Goal: Task Accomplishment & Management: Use online tool/utility

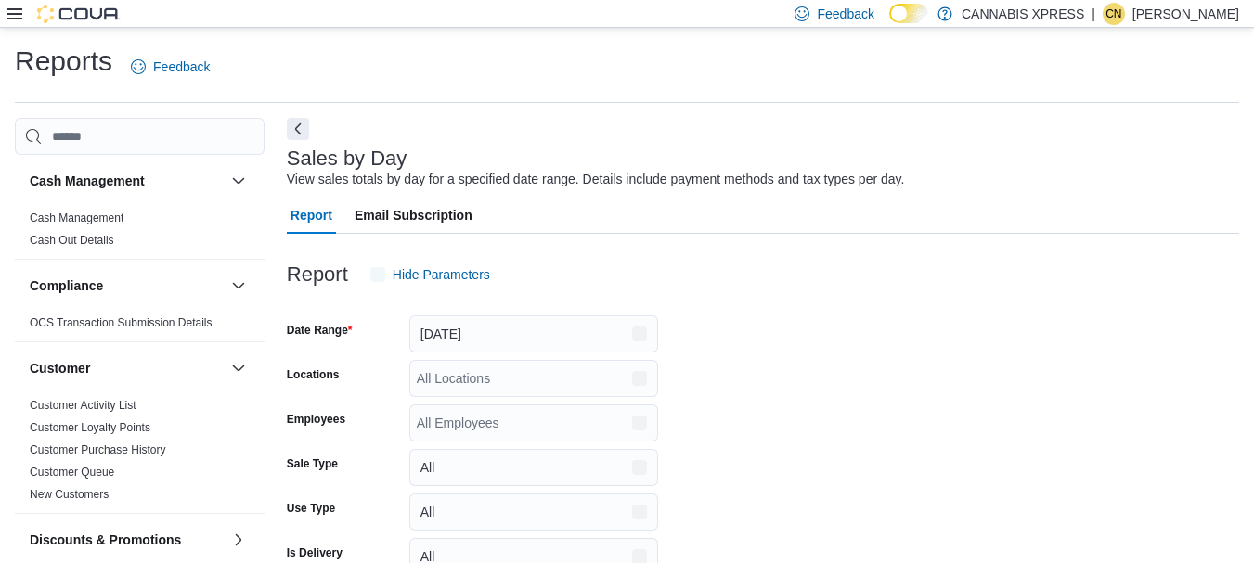
scroll to position [43, 0]
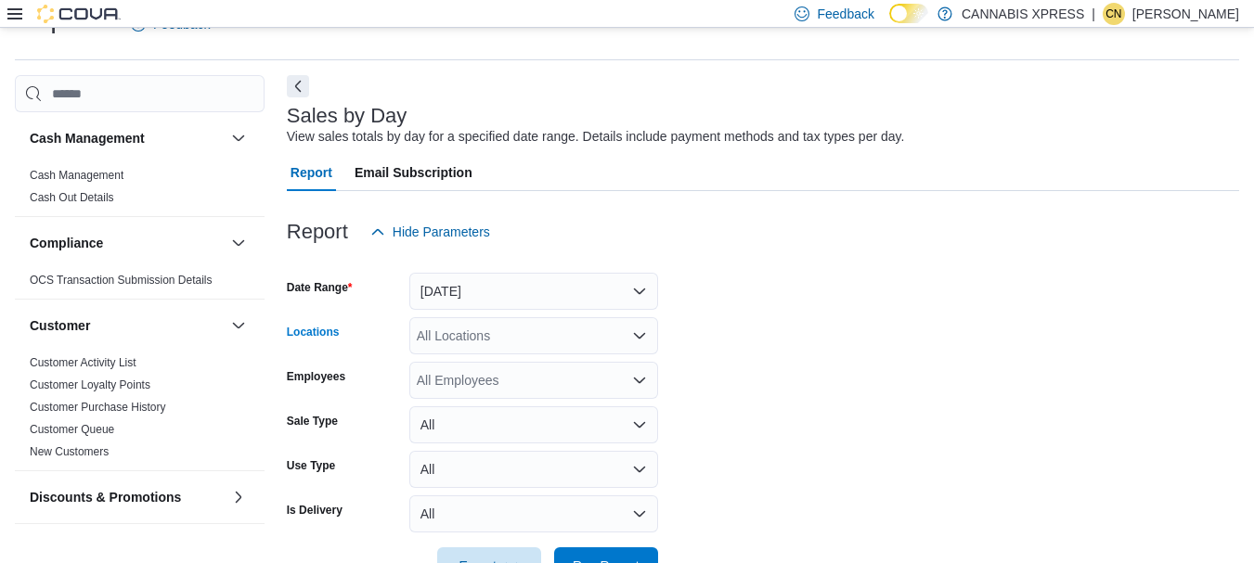
click at [639, 335] on icon "Open list of options" at bounding box center [639, 335] width 15 height 15
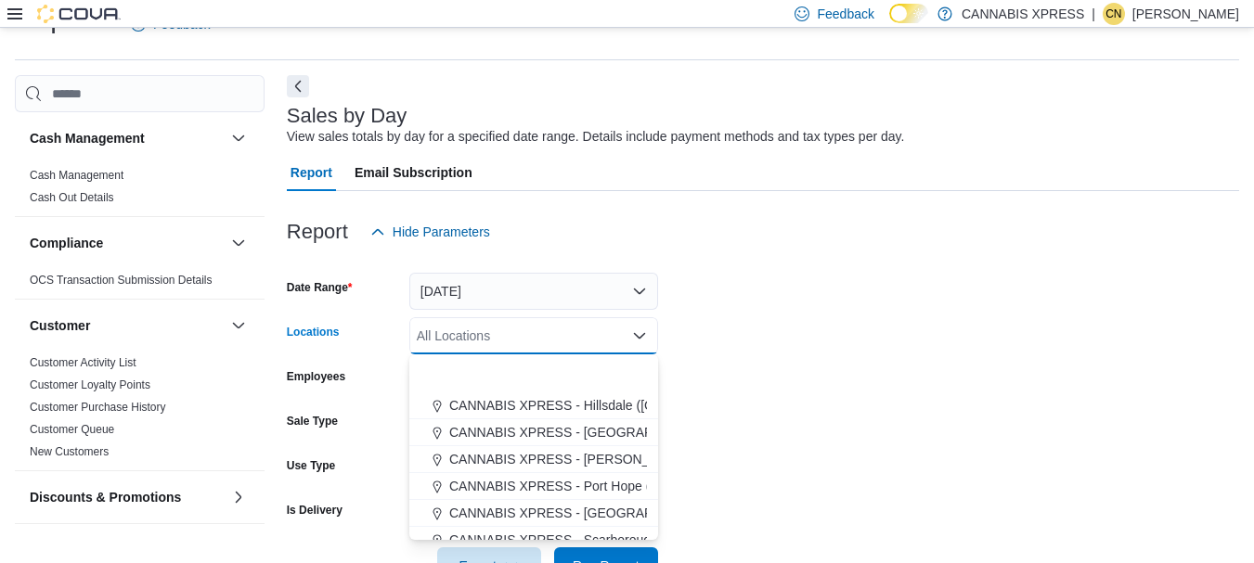
scroll to position [248, 0]
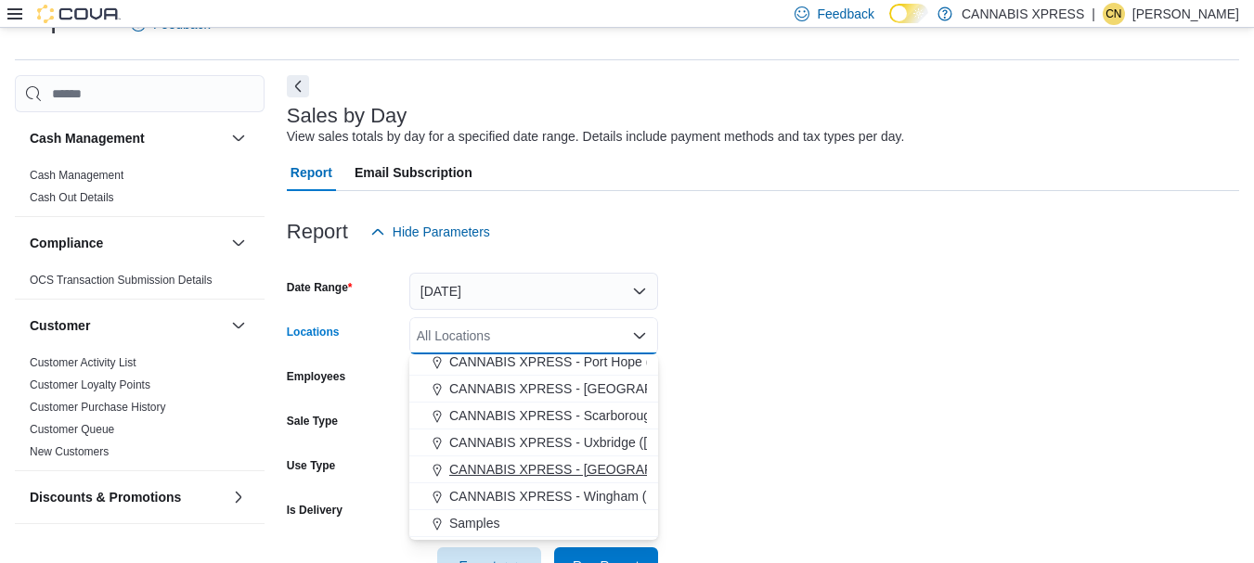
click at [612, 472] on span "CANNABIS XPRESS - [GEOGRAPHIC_DATA] ([GEOGRAPHIC_DATA])" at bounding box center [657, 469] width 417 height 19
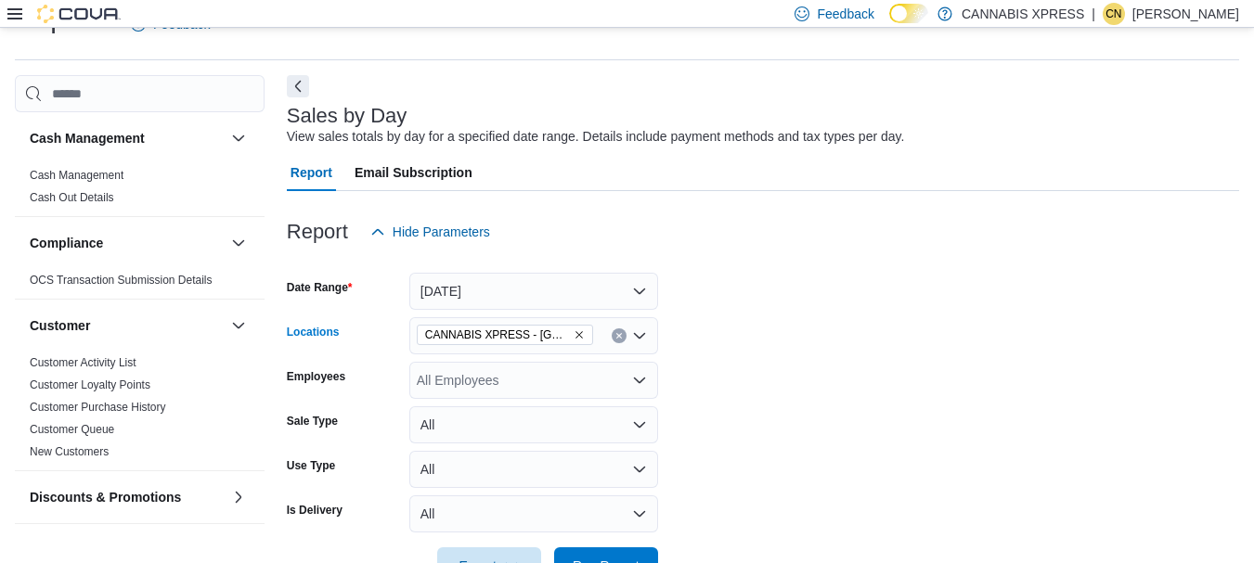
scroll to position [101, 0]
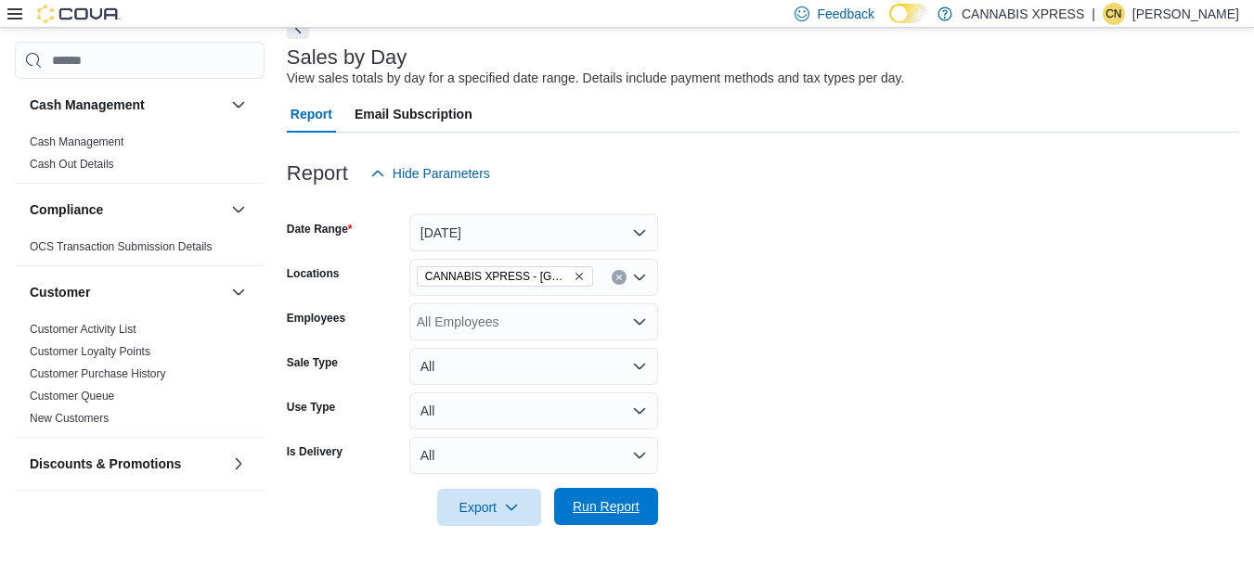
click at [614, 510] on span "Run Report" at bounding box center [606, 506] width 67 height 19
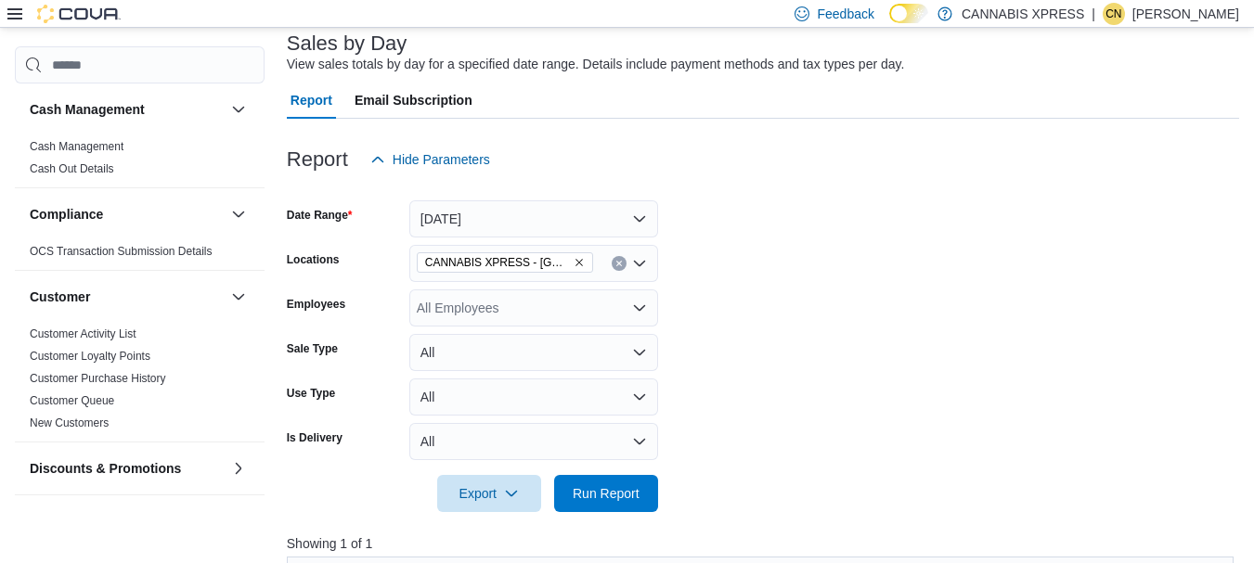
scroll to position [80, 0]
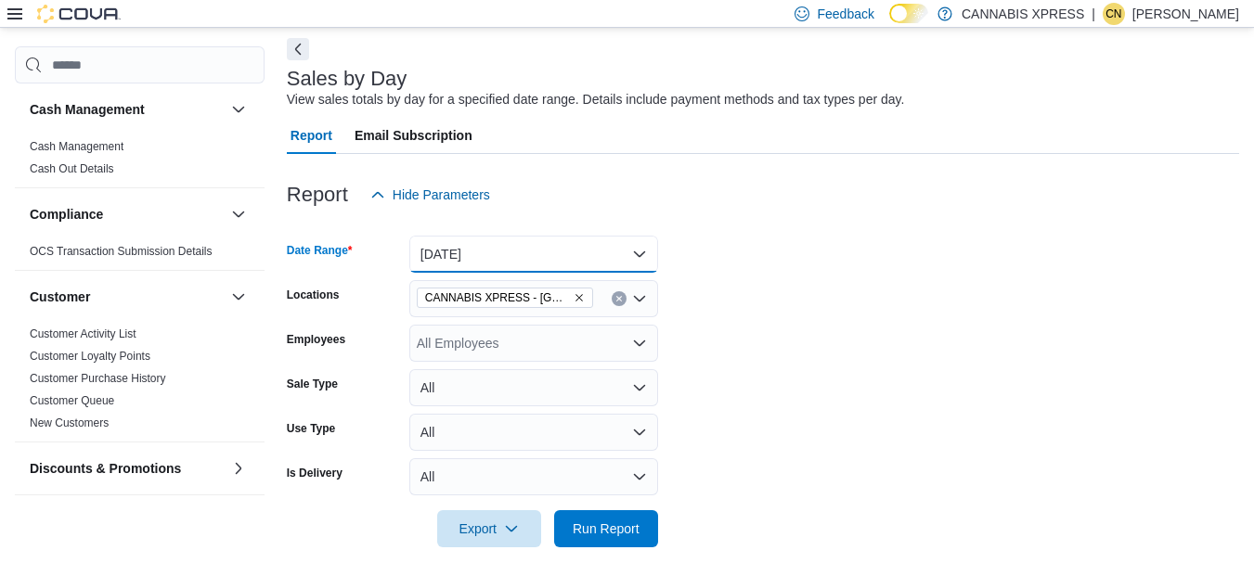
click at [637, 258] on button "[DATE]" at bounding box center [533, 254] width 249 height 37
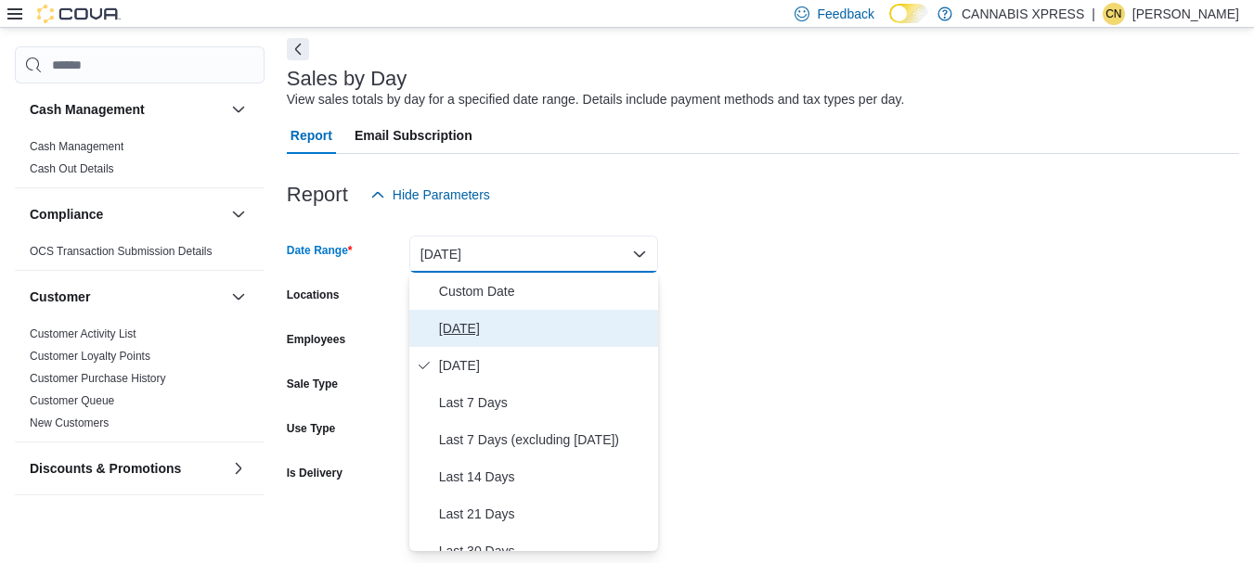
click at [445, 326] on span "[DATE]" at bounding box center [545, 328] width 212 height 22
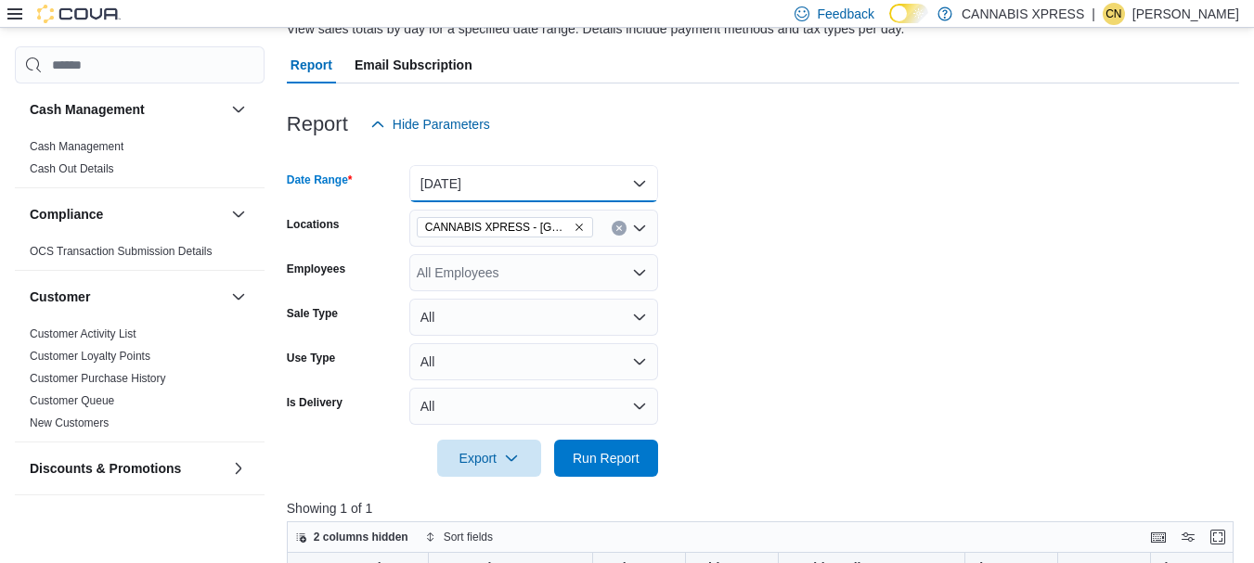
scroll to position [203, 0]
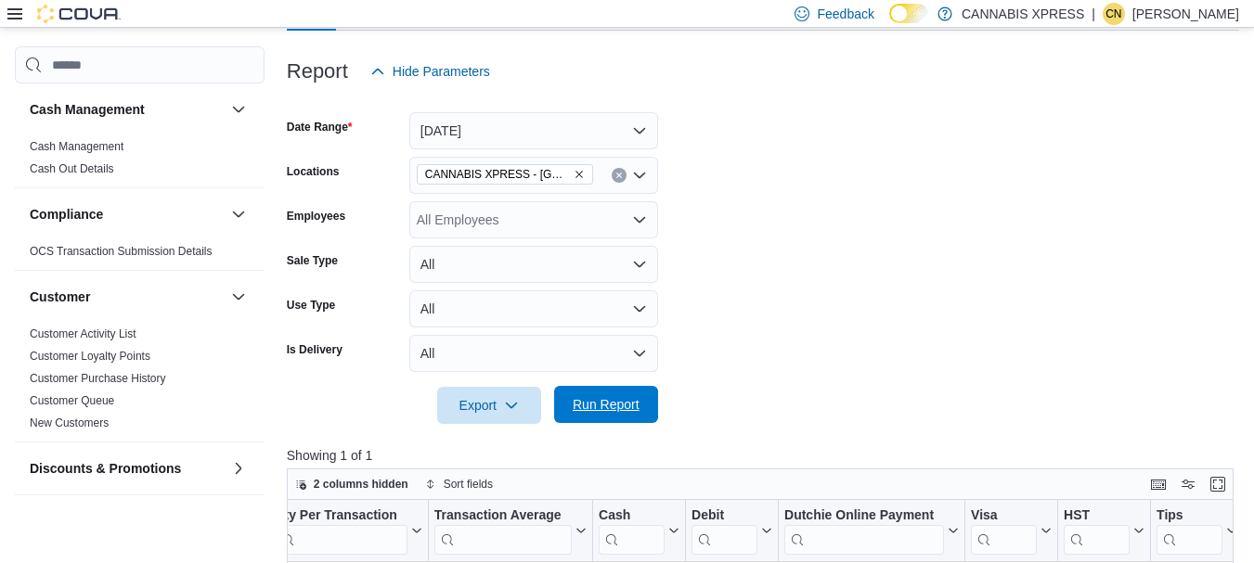
drag, startPoint x: 590, startPoint y: 400, endPoint x: 866, endPoint y: 292, distance: 295.9
click at [590, 399] on span "Run Report" at bounding box center [606, 404] width 67 height 19
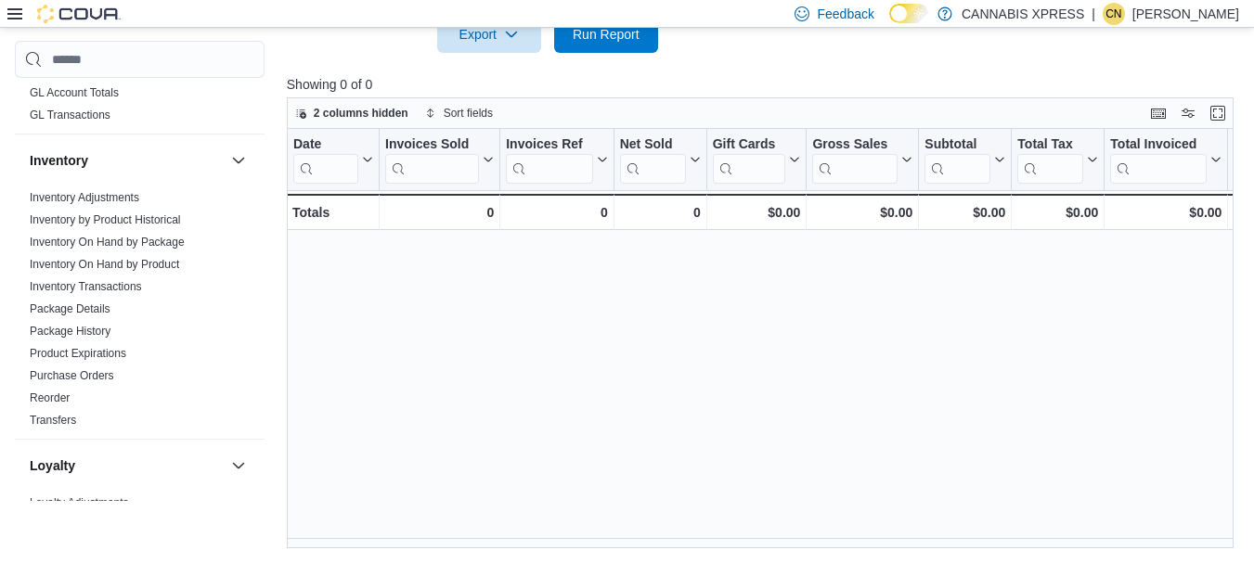
scroll to position [495, 0]
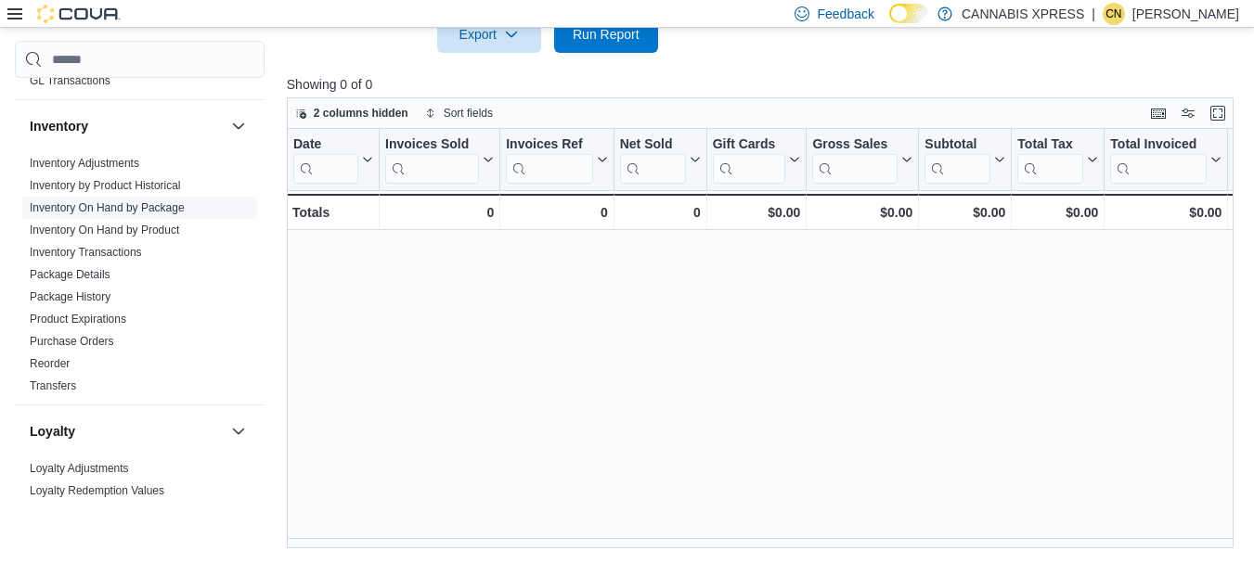
click at [141, 207] on link "Inventory On Hand by Package" at bounding box center [107, 208] width 155 height 13
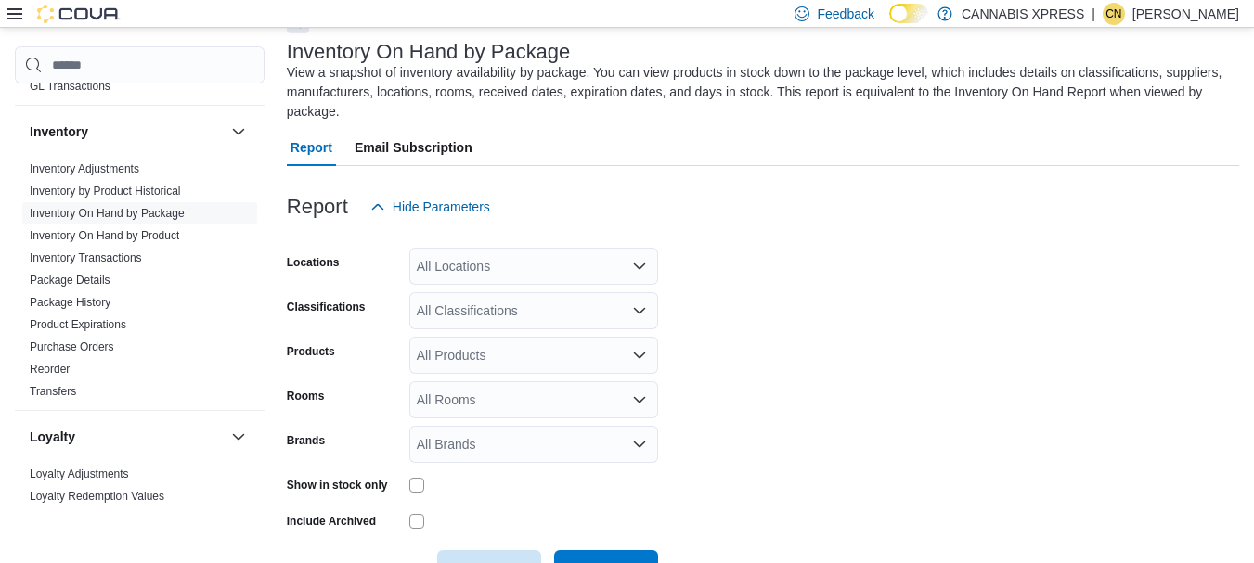
scroll to position [82, 0]
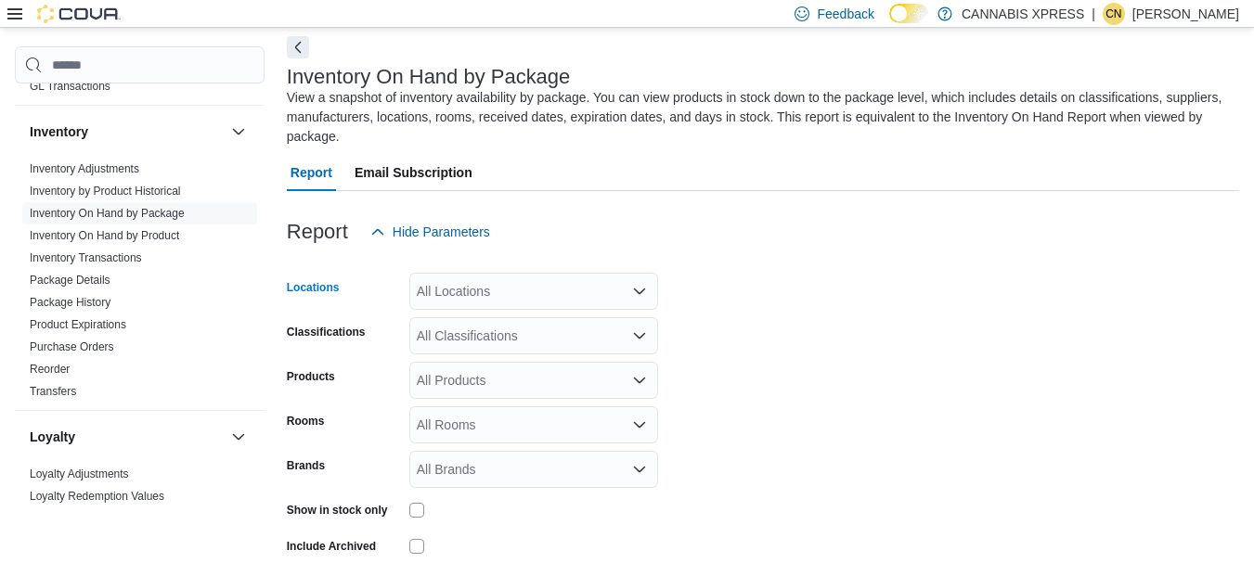
click at [640, 285] on icon "Open list of options" at bounding box center [639, 291] width 15 height 15
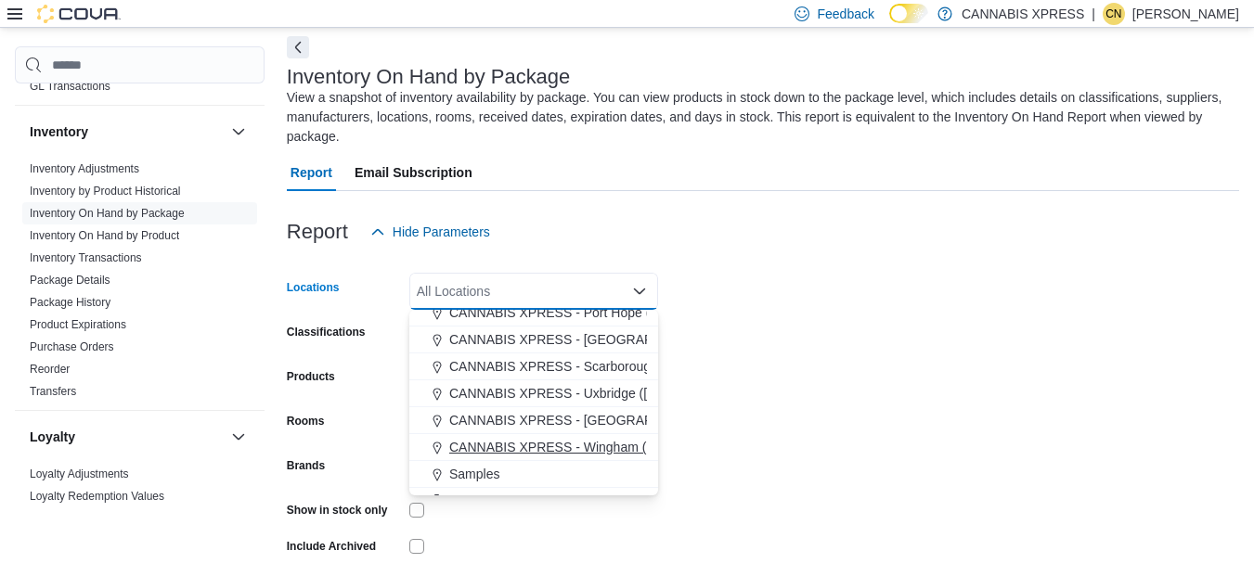
scroll to position [248, 0]
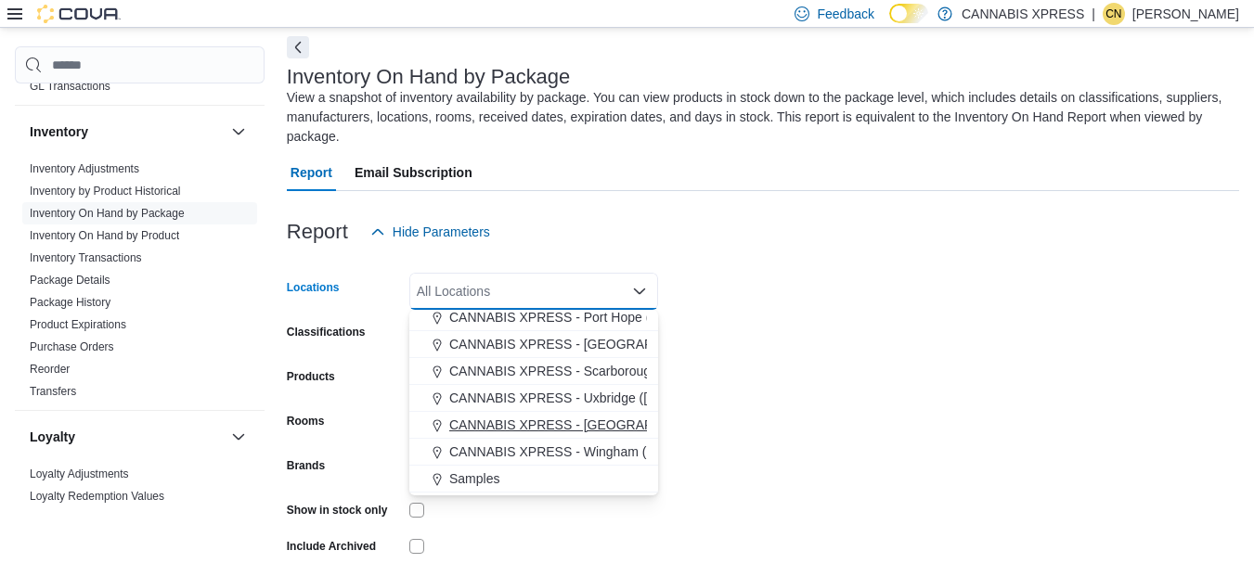
click at [571, 424] on span "CANNABIS XPRESS - [GEOGRAPHIC_DATA] ([GEOGRAPHIC_DATA])" at bounding box center [657, 425] width 417 height 19
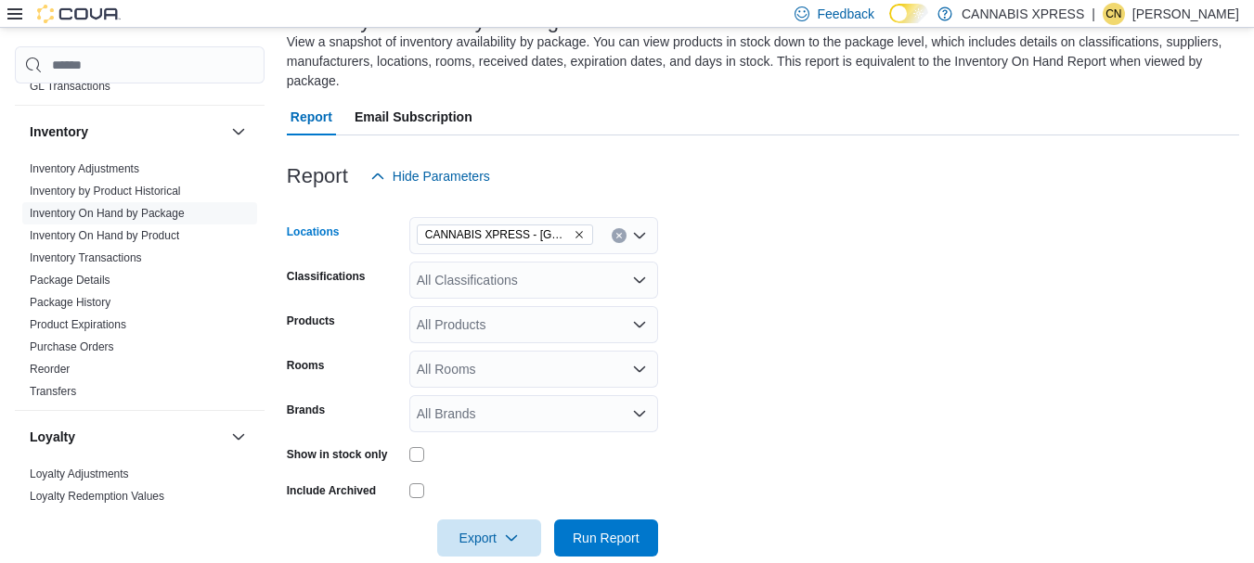
scroll to position [168, 0]
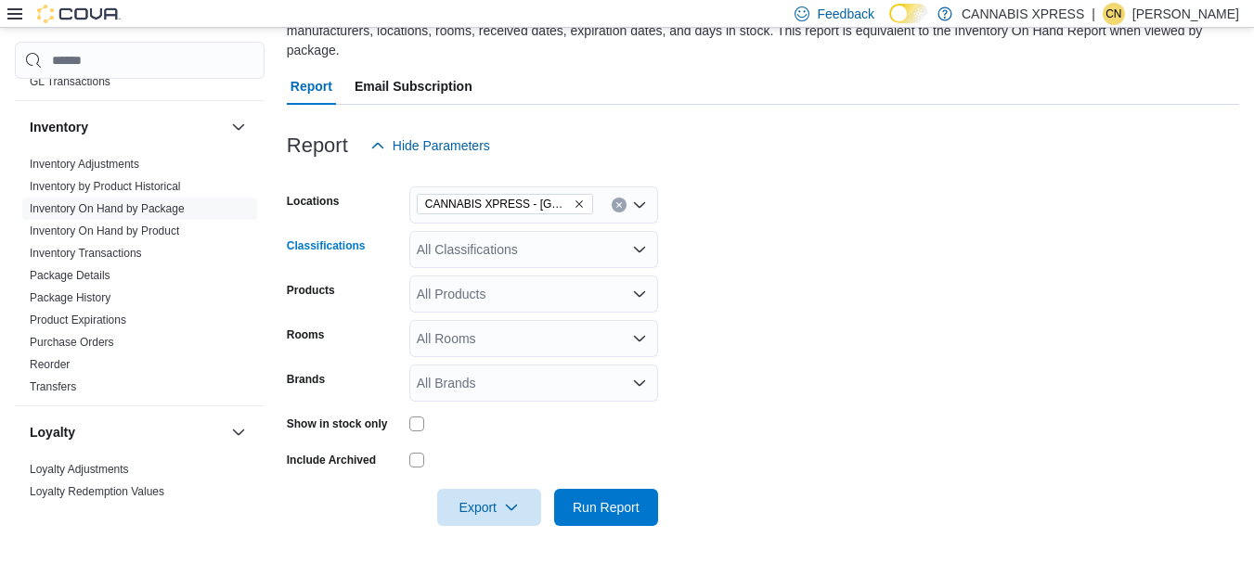
click at [643, 249] on icon "Open list of options" at bounding box center [639, 250] width 11 height 6
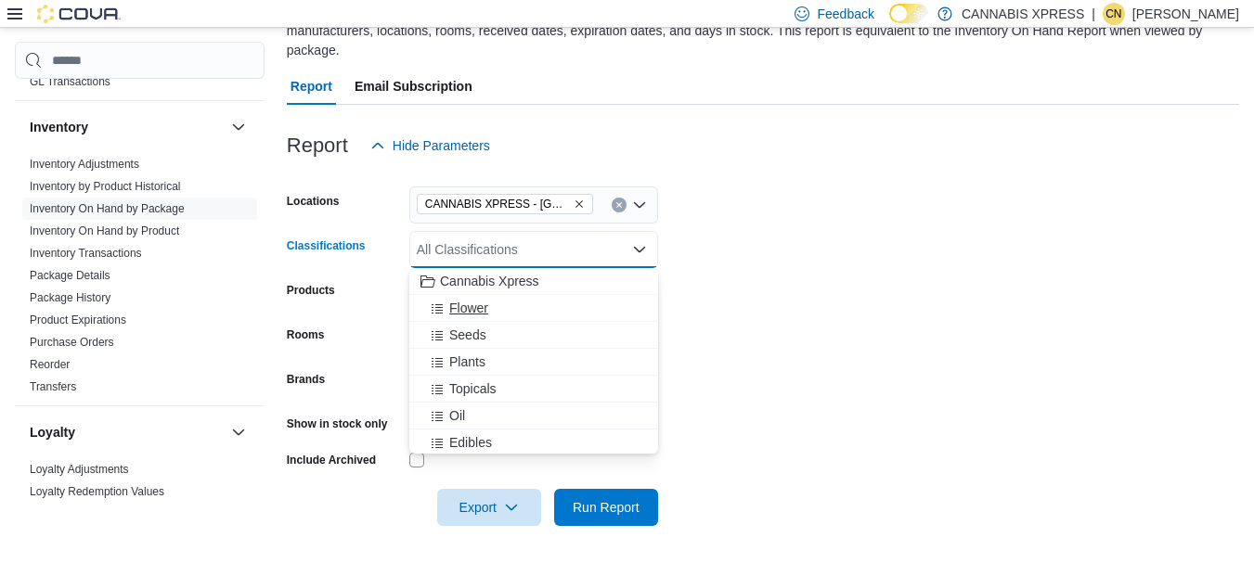
click at [533, 314] on div "Flower" at bounding box center [533, 308] width 226 height 19
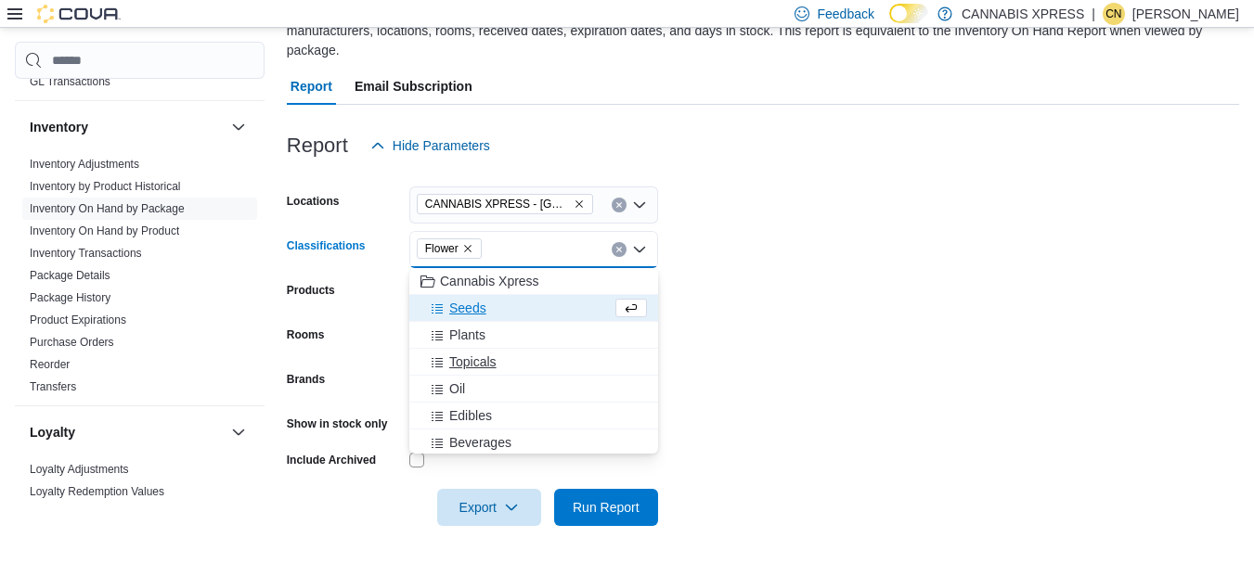
click at [517, 365] on div "Topicals" at bounding box center [533, 362] width 226 height 19
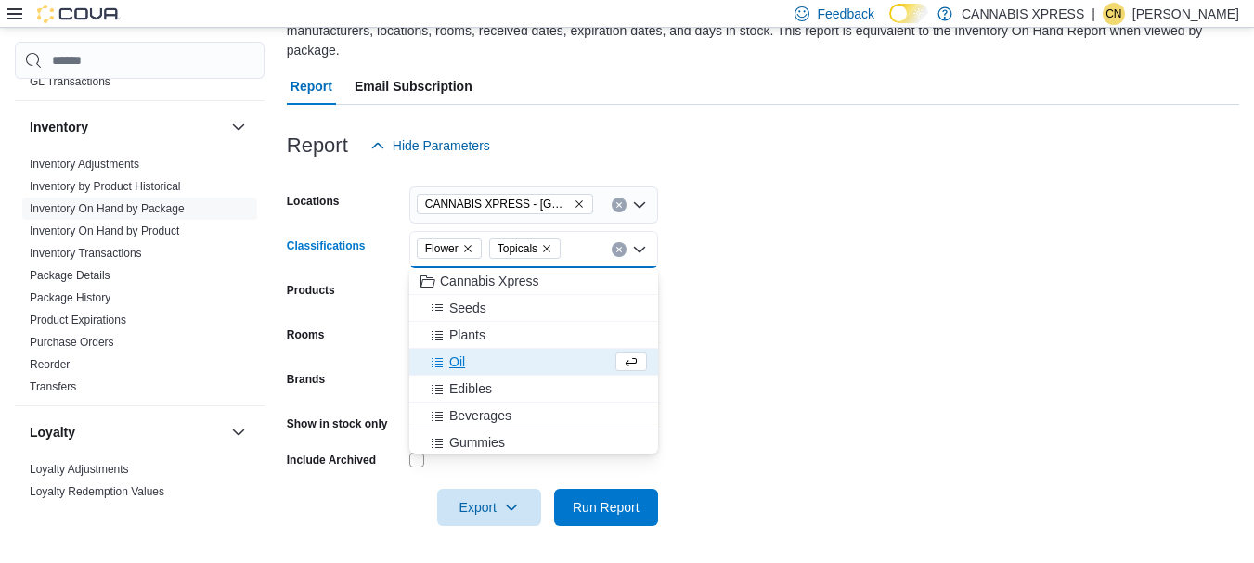
click at [517, 365] on div "Oil" at bounding box center [515, 362] width 191 height 19
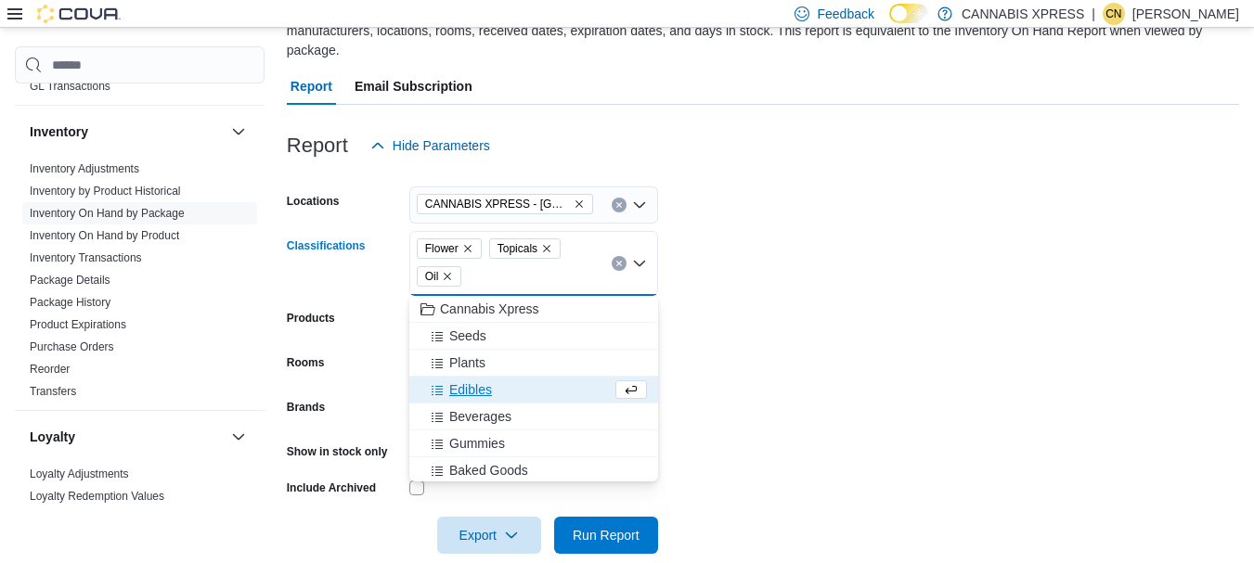
click at [506, 392] on div "Edibles" at bounding box center [515, 389] width 191 height 19
click at [536, 386] on div "Beverages" at bounding box center [515, 389] width 191 height 19
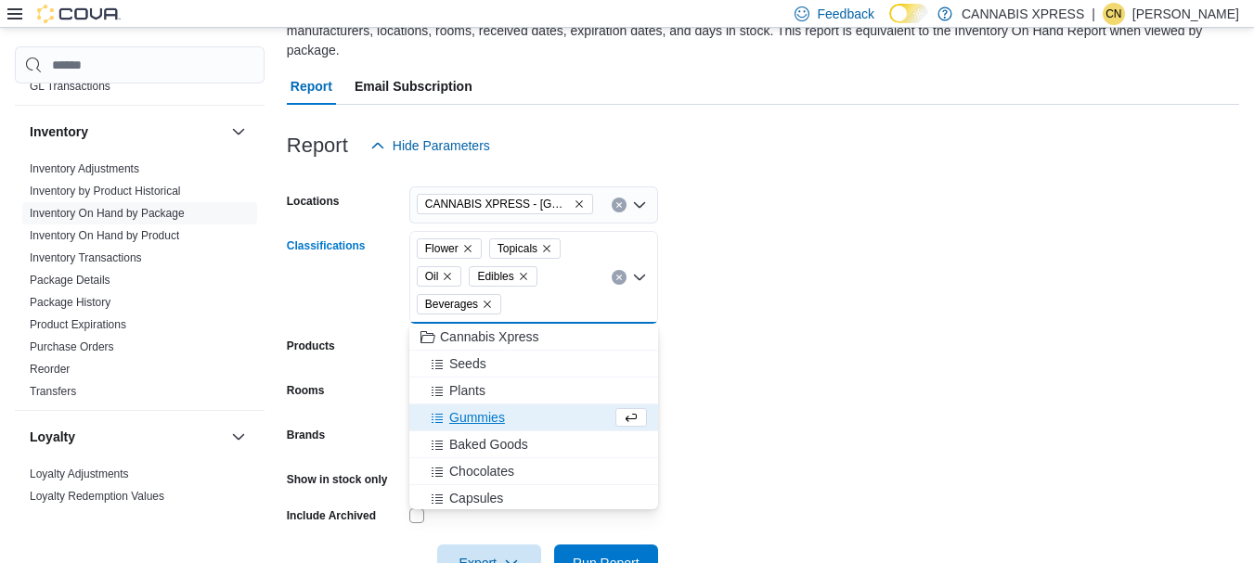
click at [522, 412] on div "Gummies" at bounding box center [515, 417] width 191 height 19
click at [547, 420] on div "Baked Goods" at bounding box center [515, 417] width 191 height 19
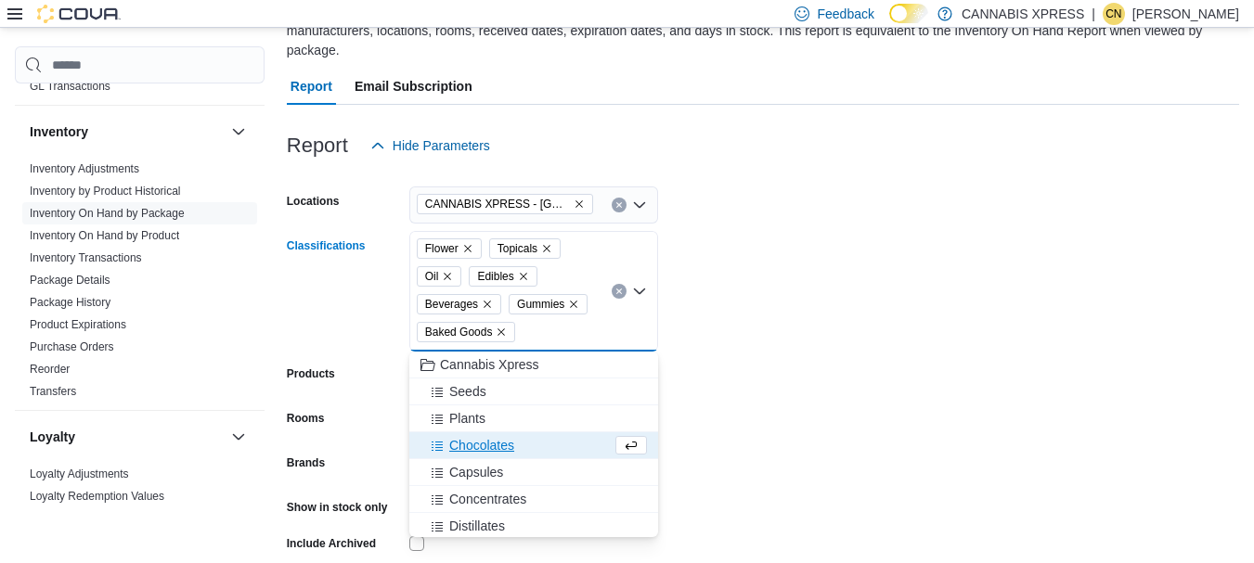
click at [559, 444] on div "Chocolates" at bounding box center [515, 445] width 191 height 19
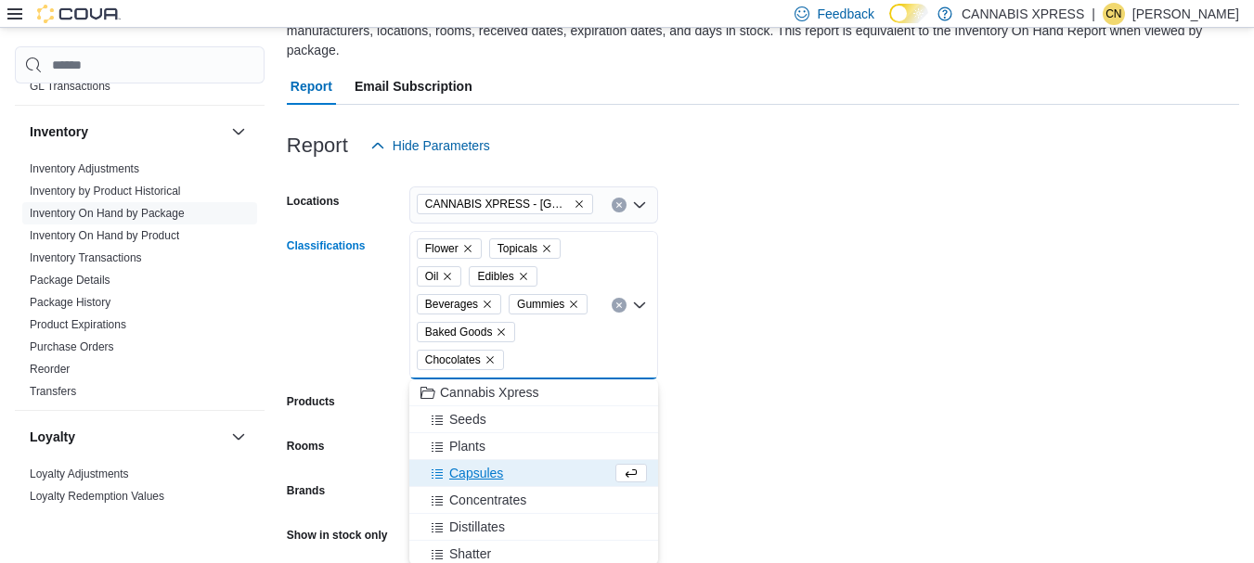
click at [545, 471] on div "Capsules" at bounding box center [515, 473] width 191 height 19
click at [551, 474] on div "Concentrates" at bounding box center [515, 473] width 191 height 19
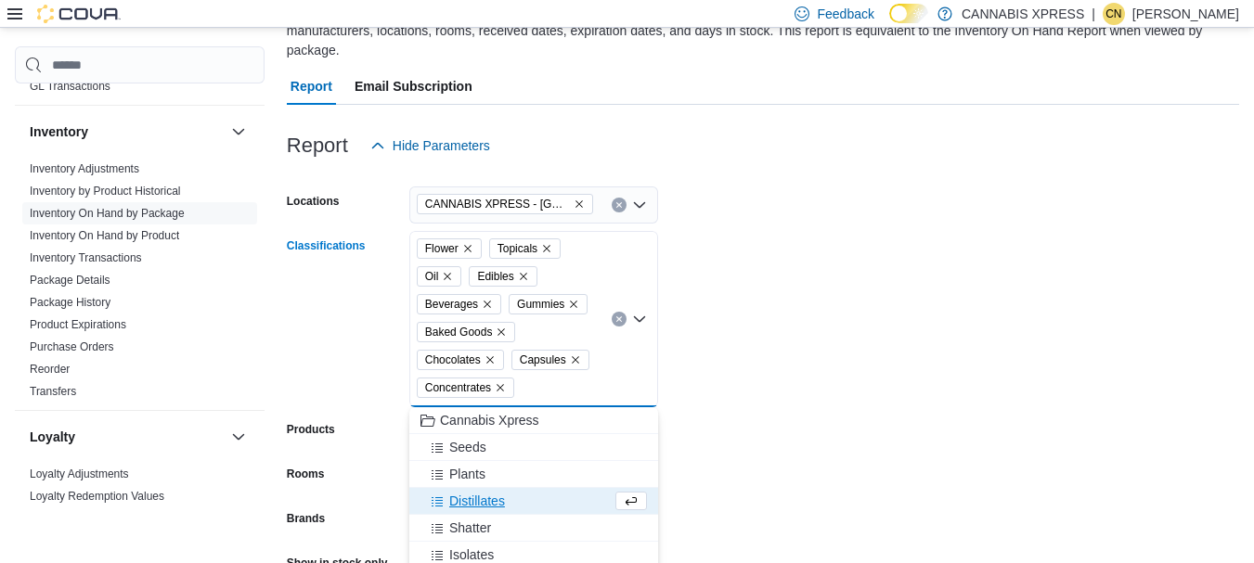
click at [549, 494] on div "Distillates" at bounding box center [515, 501] width 191 height 19
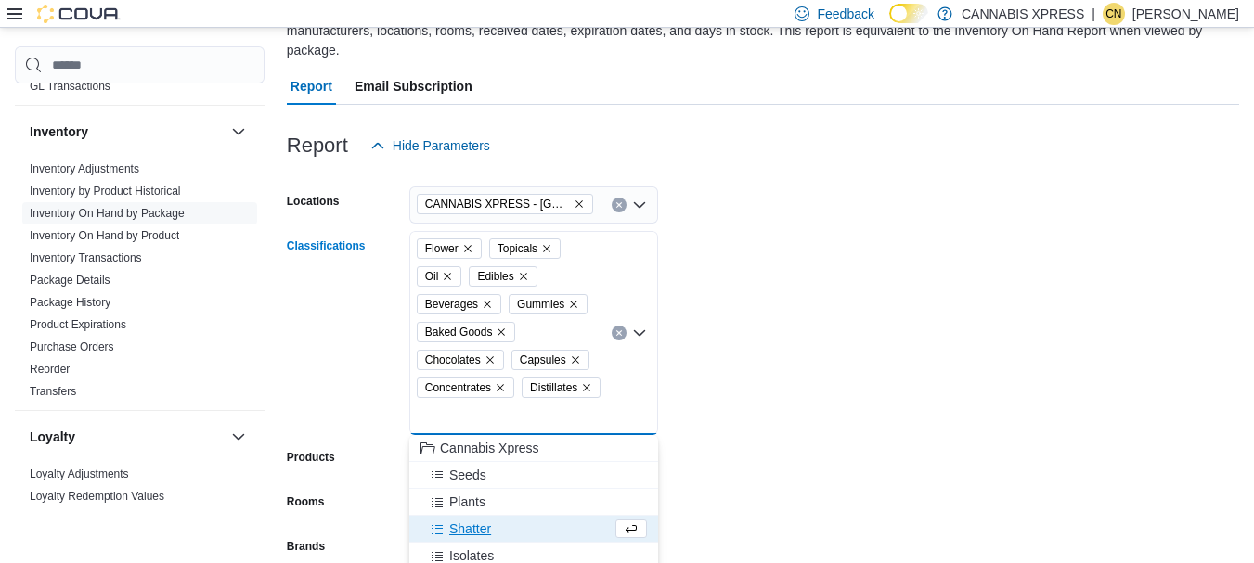
click at [531, 523] on div "Shatter" at bounding box center [515, 529] width 191 height 19
click at [531, 524] on div "Isolates" at bounding box center [515, 529] width 191 height 19
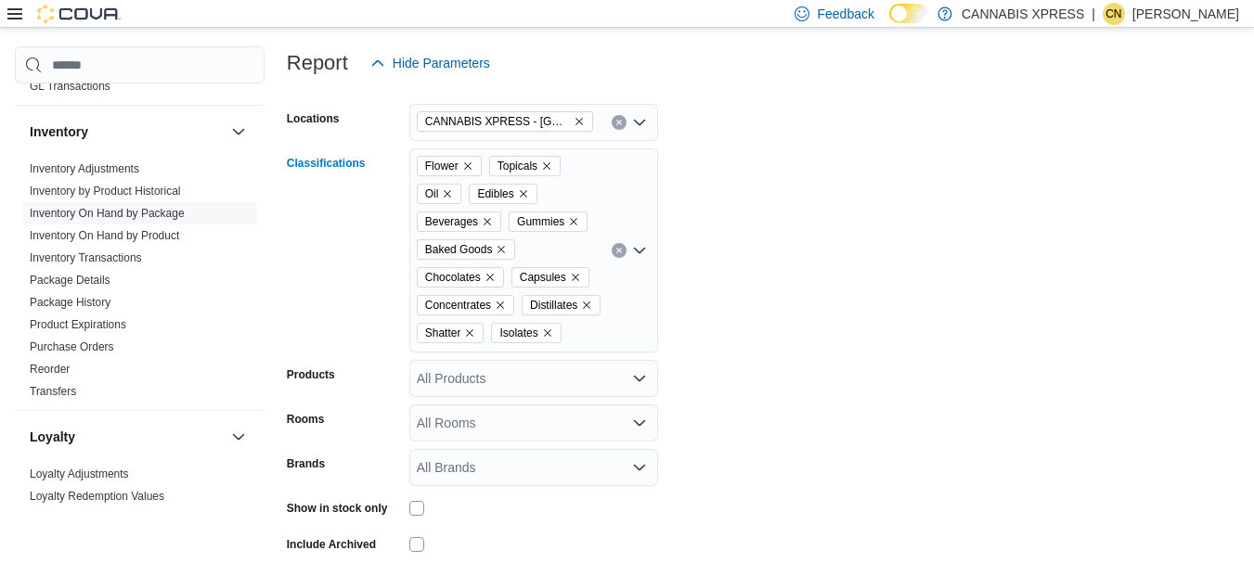
scroll to position [291, 0]
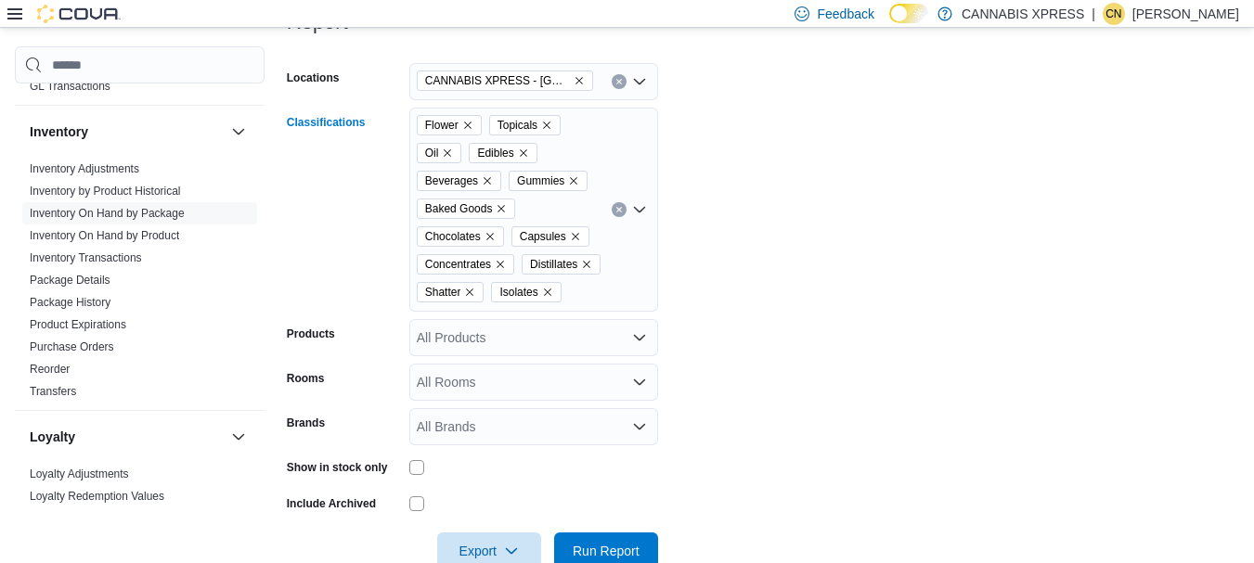
click at [606, 277] on div "Flower Topicals Oil Edibles Beverages Gummies Baked Goods Chocolates Capsules C…" at bounding box center [533, 210] width 249 height 204
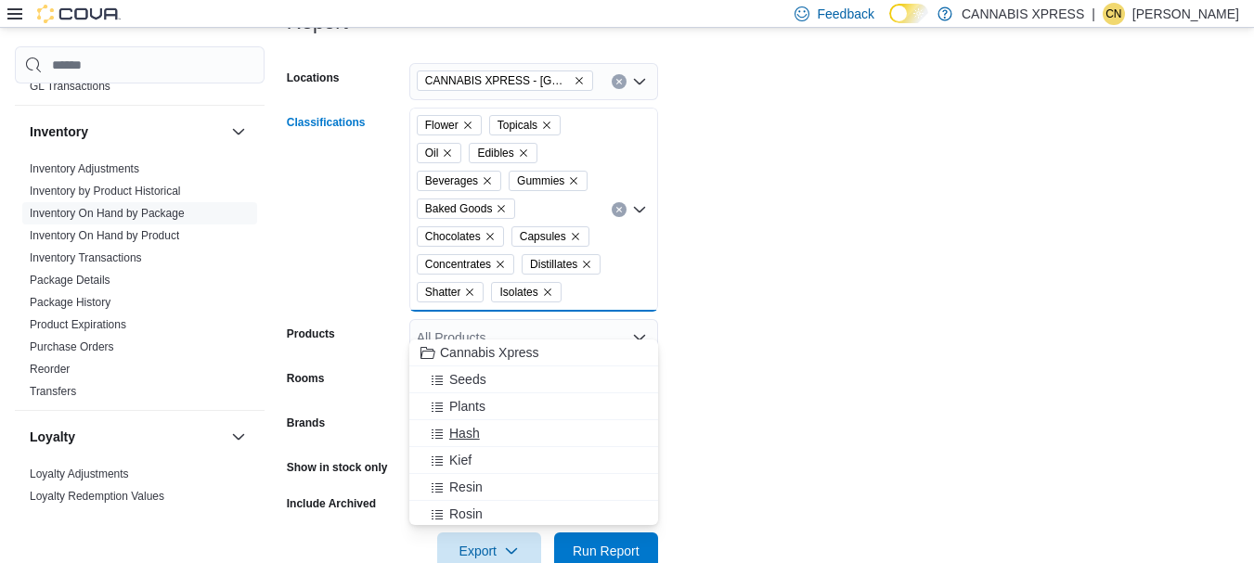
click at [457, 432] on span "Hash" at bounding box center [464, 433] width 31 height 19
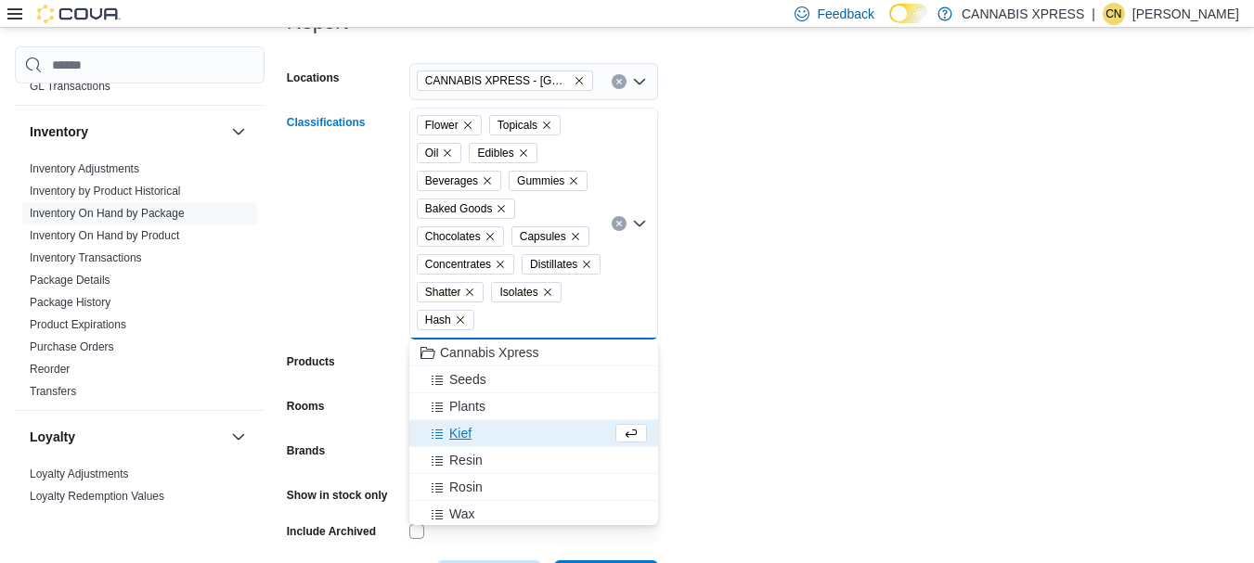
click at [450, 429] on span "Kief" at bounding box center [460, 433] width 22 height 19
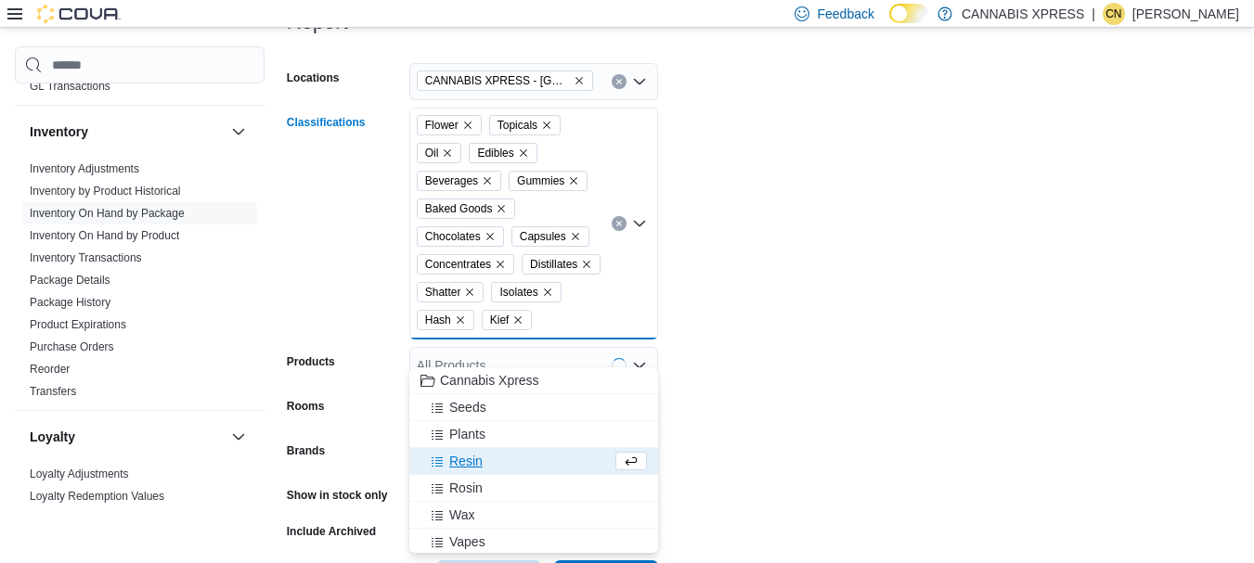
click at [475, 463] on span "Resin" at bounding box center [465, 461] width 33 height 19
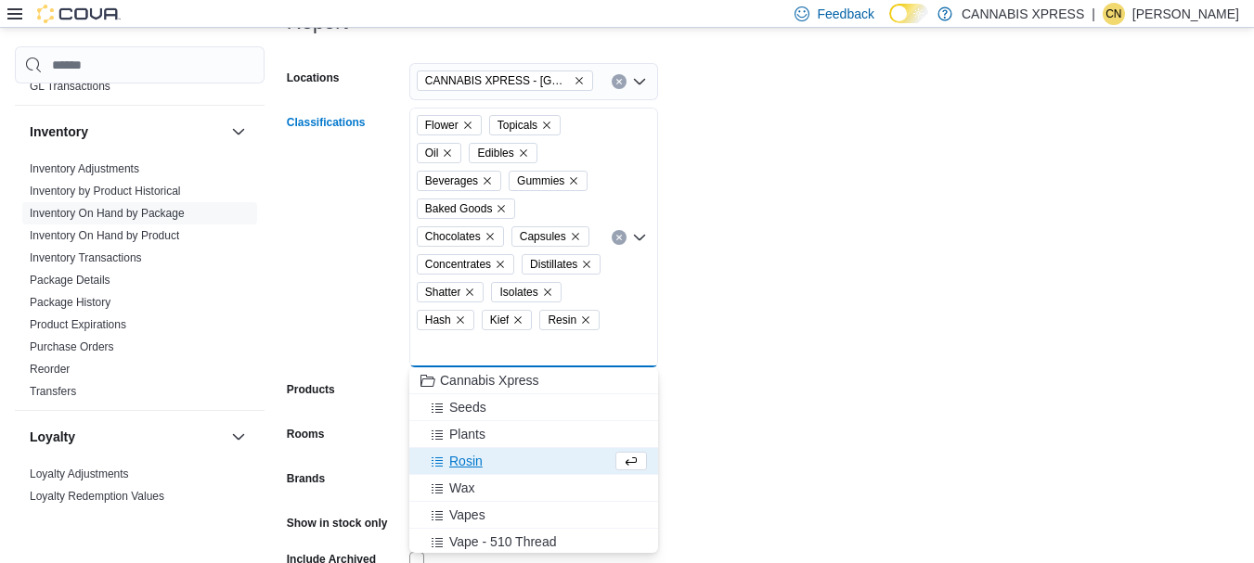
click at [474, 455] on span "Rosin" at bounding box center [465, 461] width 33 height 19
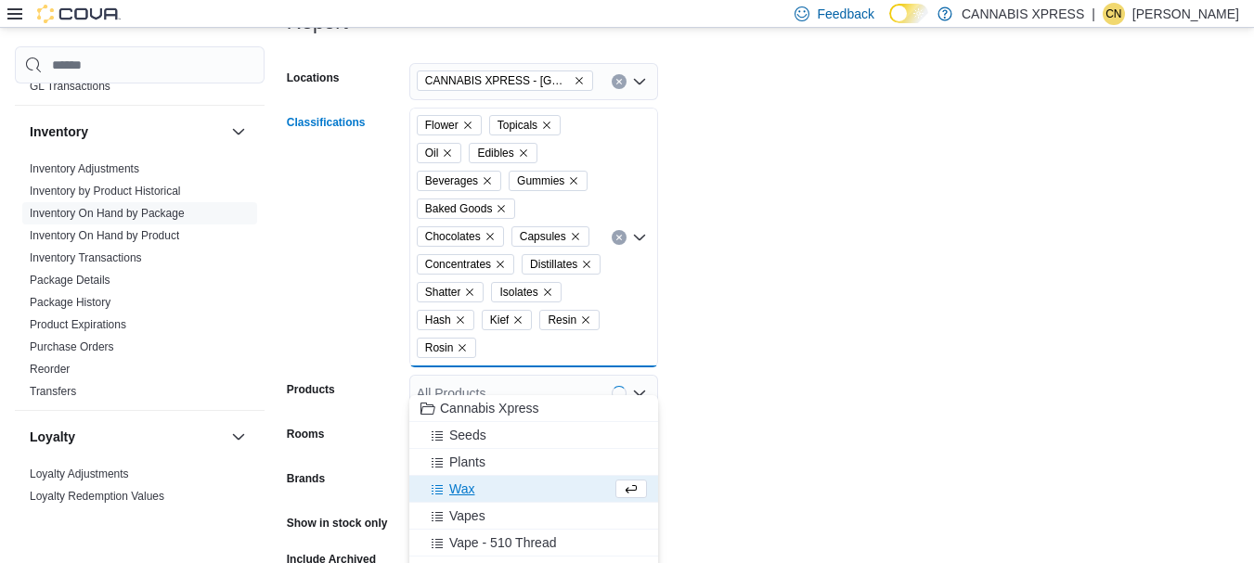
click at [467, 483] on span "Wax" at bounding box center [461, 489] width 25 height 19
click at [471, 484] on span "Vapes" at bounding box center [467, 489] width 36 height 19
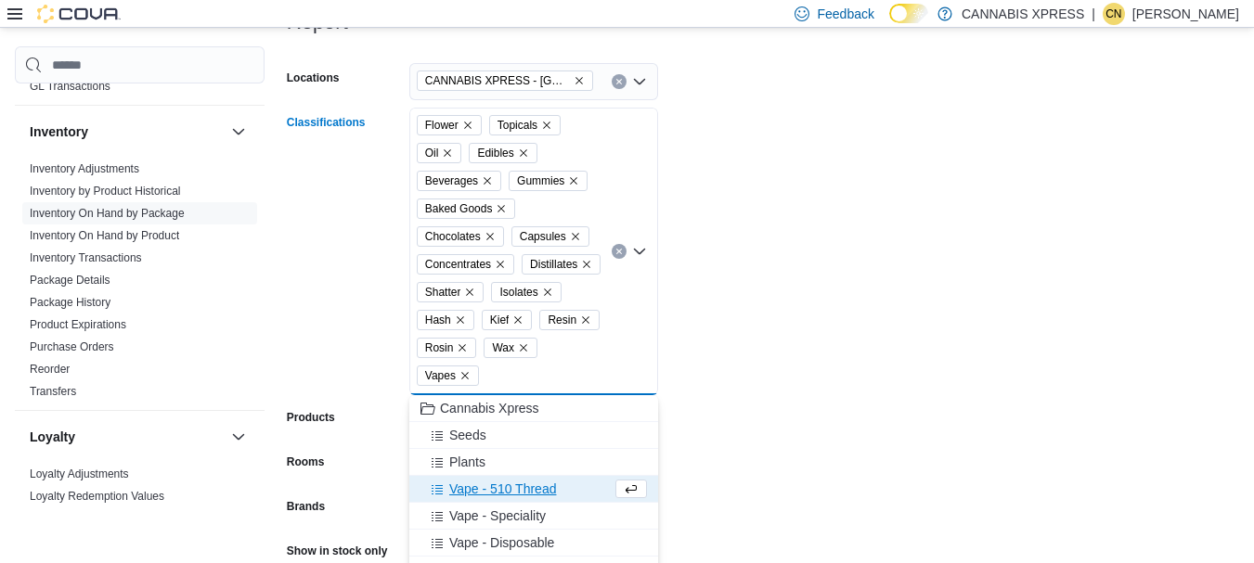
click at [468, 492] on span "Vape - 510 Thread" at bounding box center [502, 489] width 107 height 19
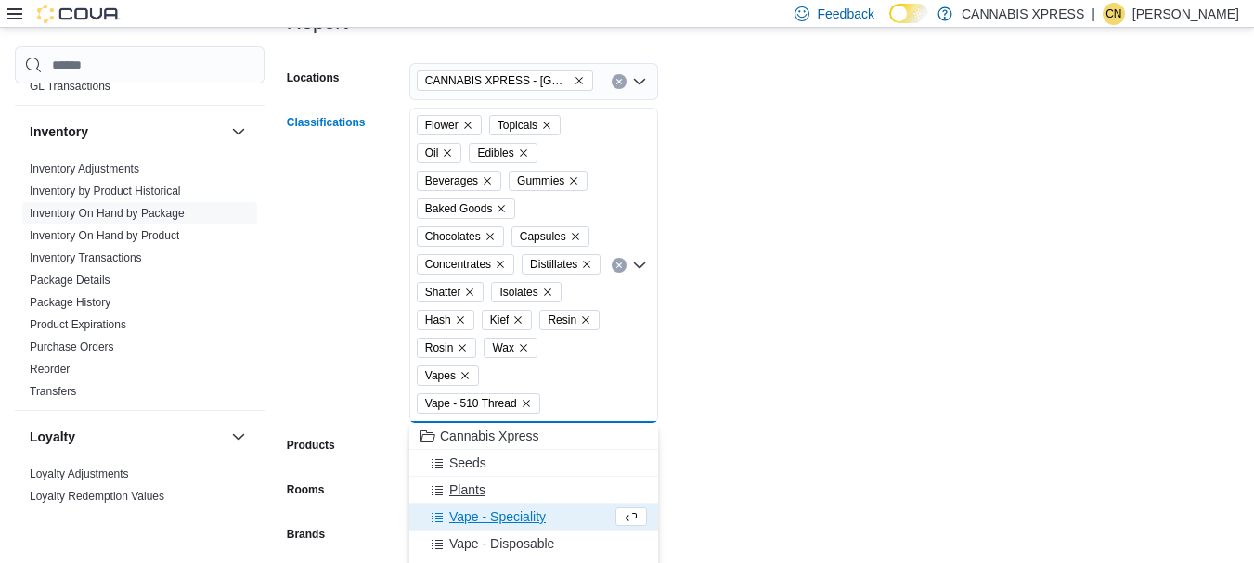
drag, startPoint x: 464, startPoint y: 514, endPoint x: 503, endPoint y: 519, distance: 39.2
click at [470, 516] on span "Vape - Speciality" at bounding box center [497, 517] width 97 height 19
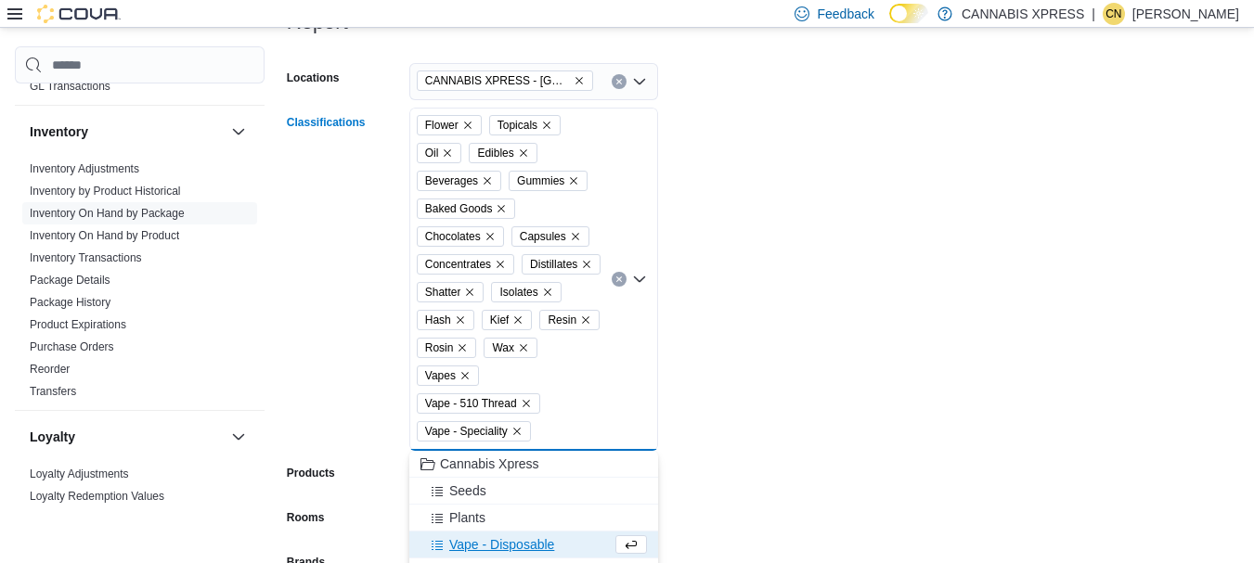
click at [505, 548] on span "Vape - Disposable" at bounding box center [501, 544] width 105 height 19
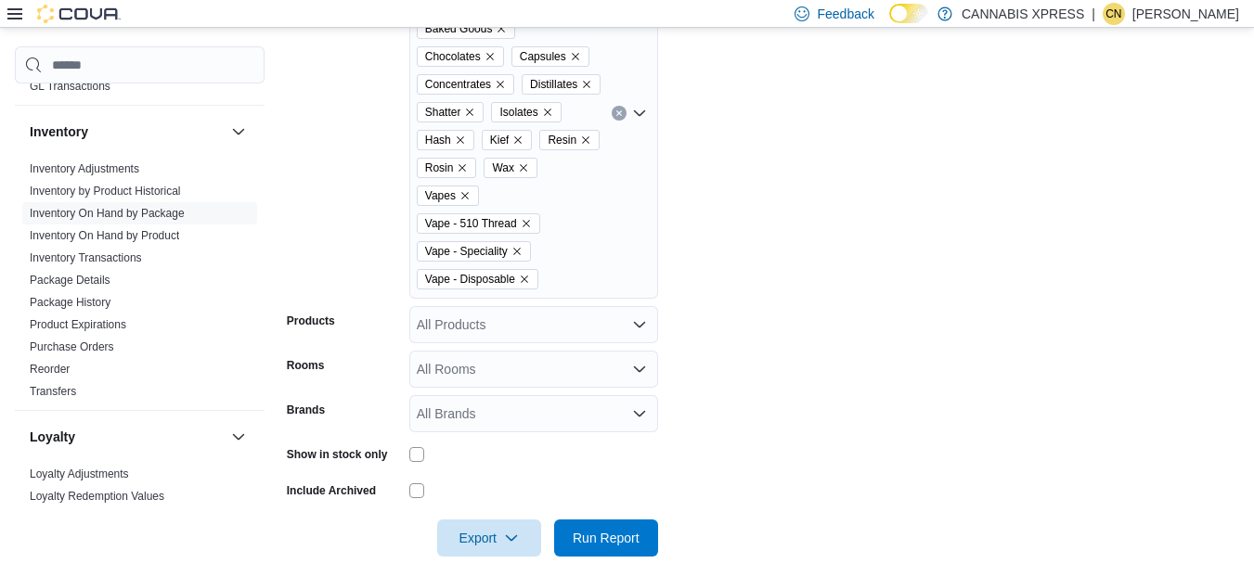
scroll to position [502, 0]
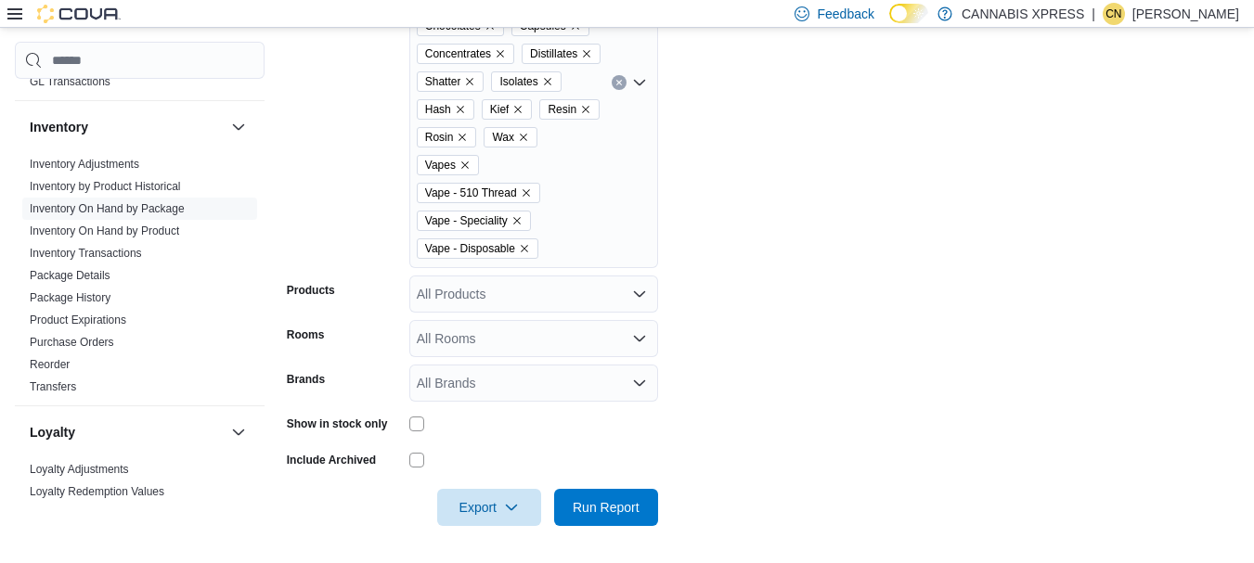
click at [638, 200] on div "Flower Topicals Oil Edibles Beverages Gummies Baked Goods Chocolates Capsules C…" at bounding box center [533, 82] width 249 height 371
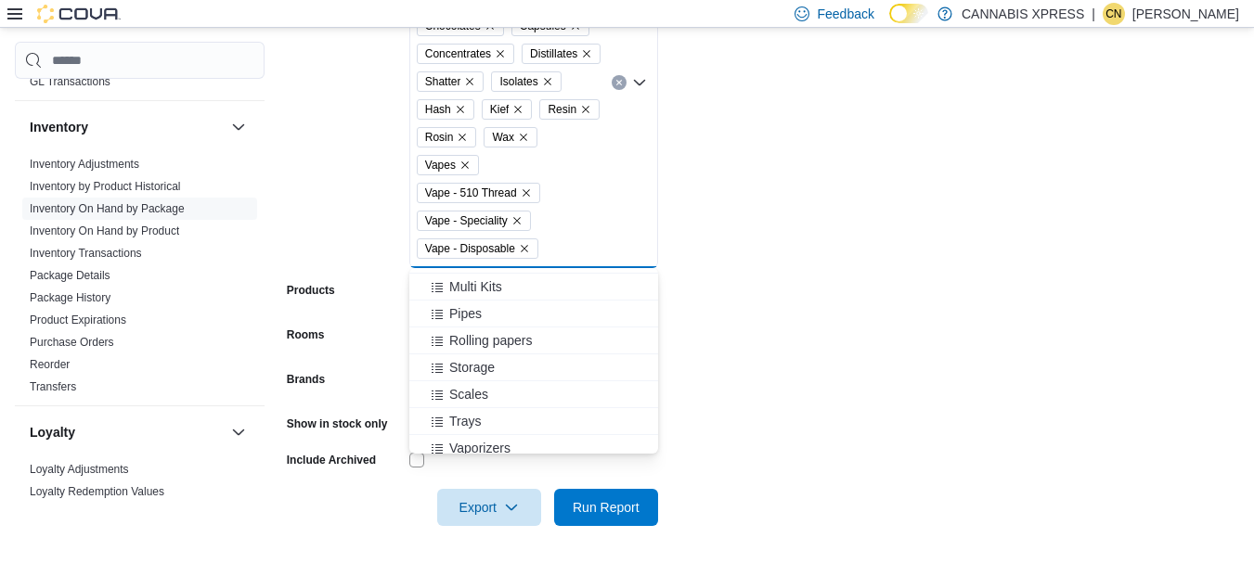
scroll to position [460, 0]
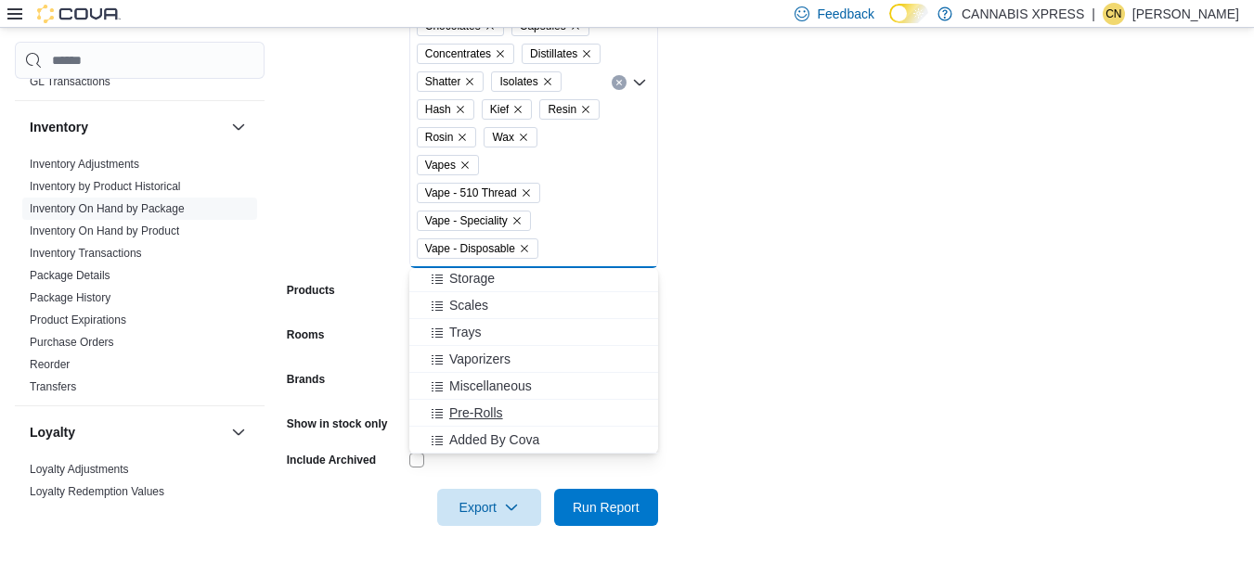
click at [475, 413] on span "Pre-Rolls" at bounding box center [476, 413] width 54 height 19
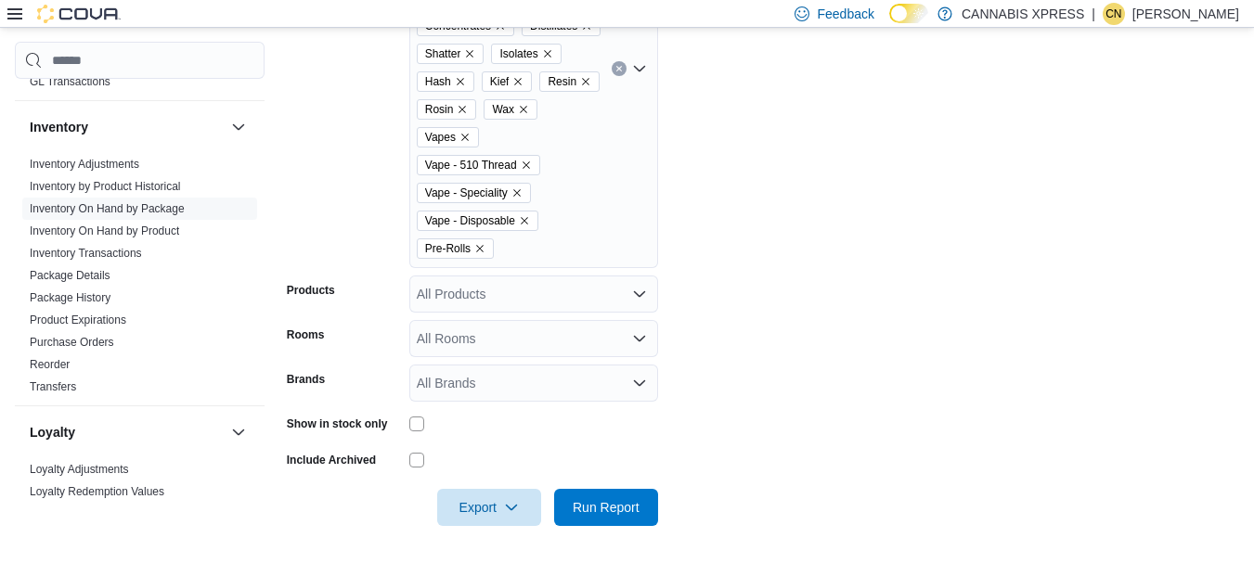
scroll to position [406, 0]
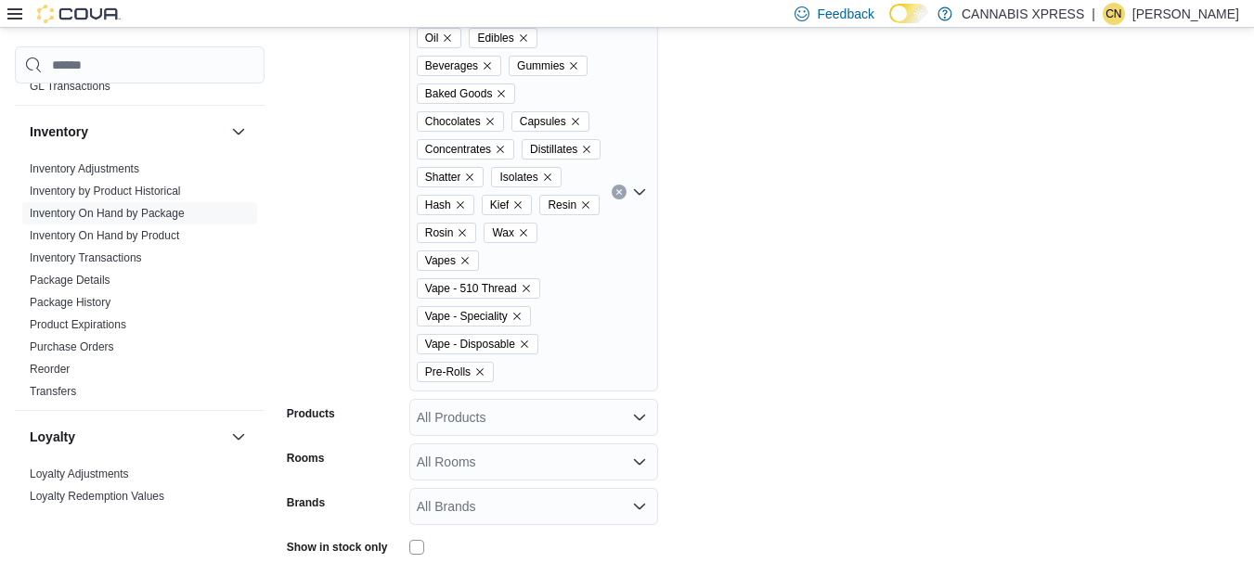
click at [642, 118] on div "Flower Topicals Oil Edibles Beverages Gummies Baked Goods Chocolates Capsules C…" at bounding box center [533, 192] width 249 height 399
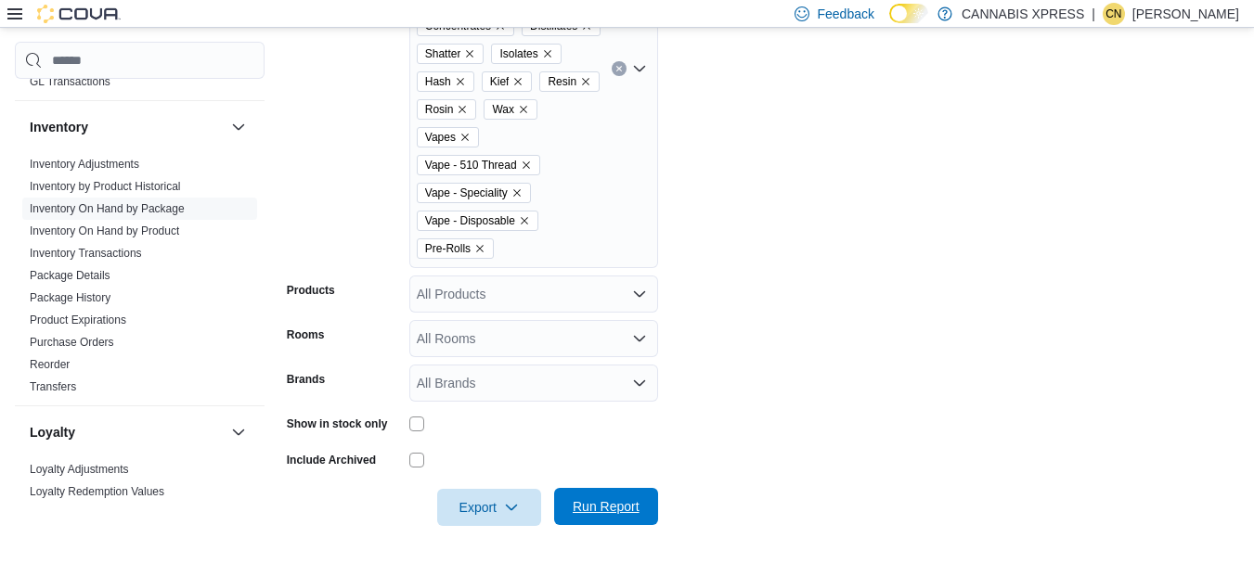
click at [602, 512] on span "Run Report" at bounding box center [606, 506] width 67 height 19
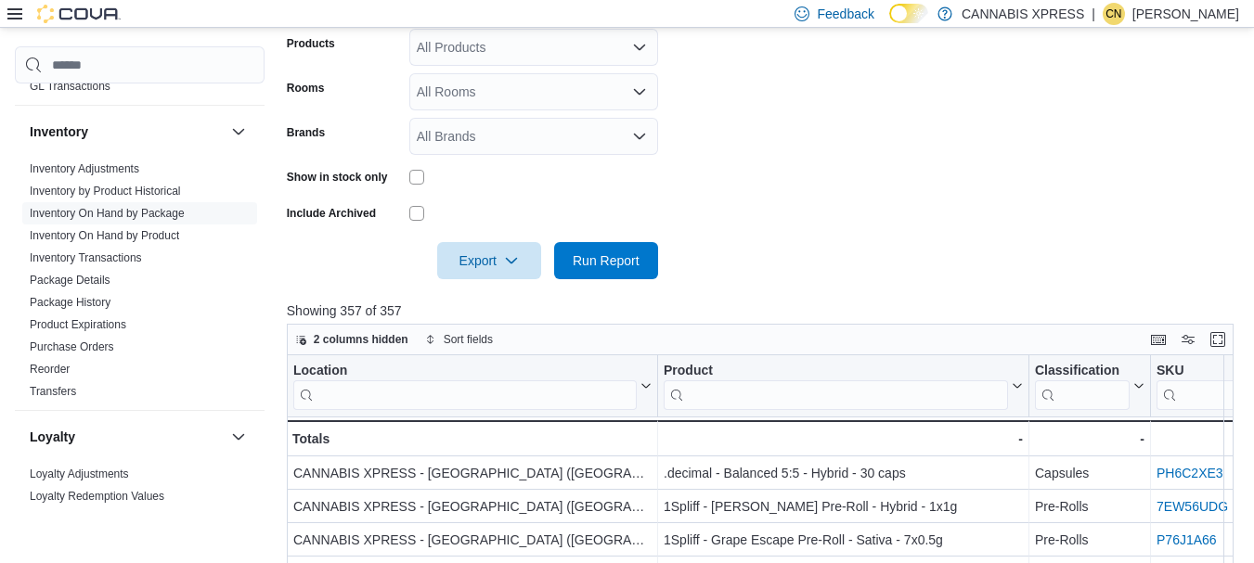
scroll to position [755, 0]
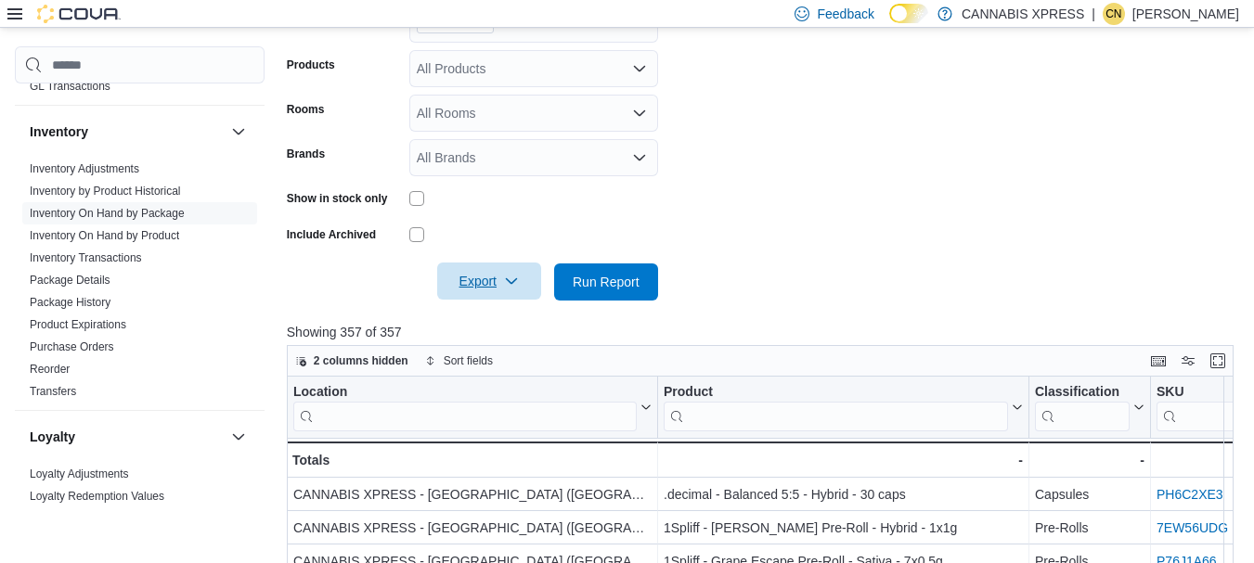
click at [505, 282] on icon "button" at bounding box center [511, 281] width 15 height 15
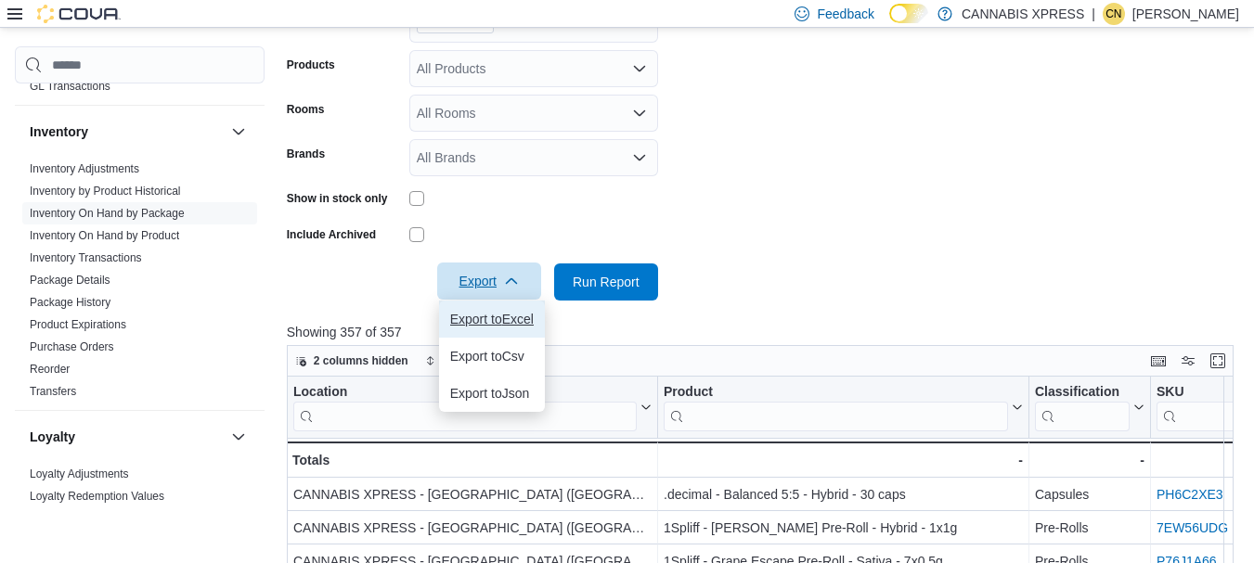
click at [513, 320] on span "Export to Excel" at bounding box center [492, 319] width 84 height 15
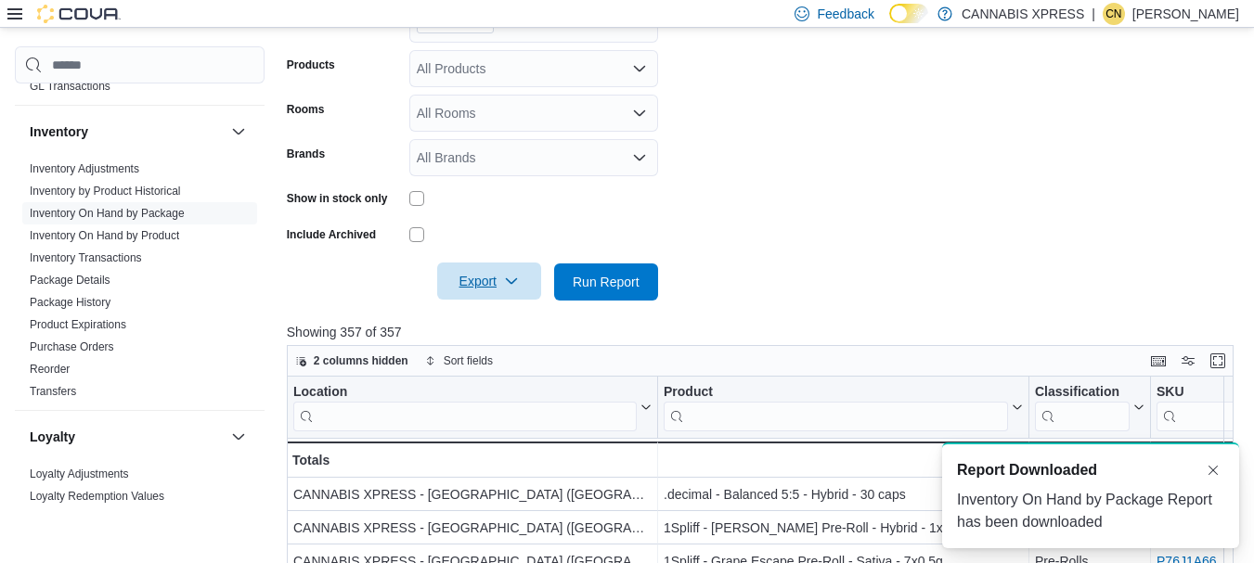
scroll to position [0, 0]
